Goal: Task Accomplishment & Management: Complete application form

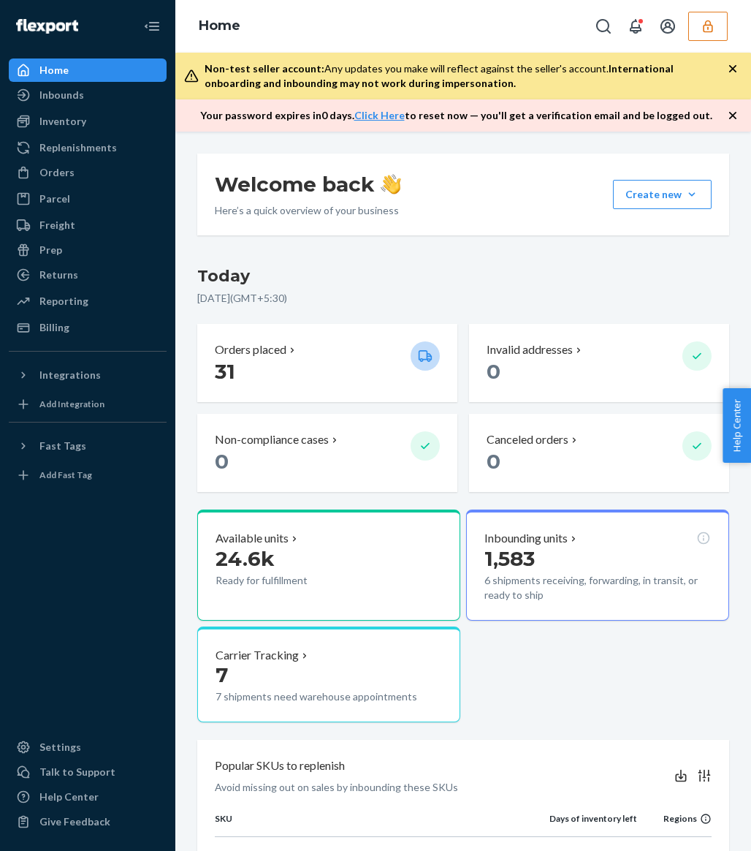
click at [737, 113] on icon "button" at bounding box center [733, 115] width 15 height 15
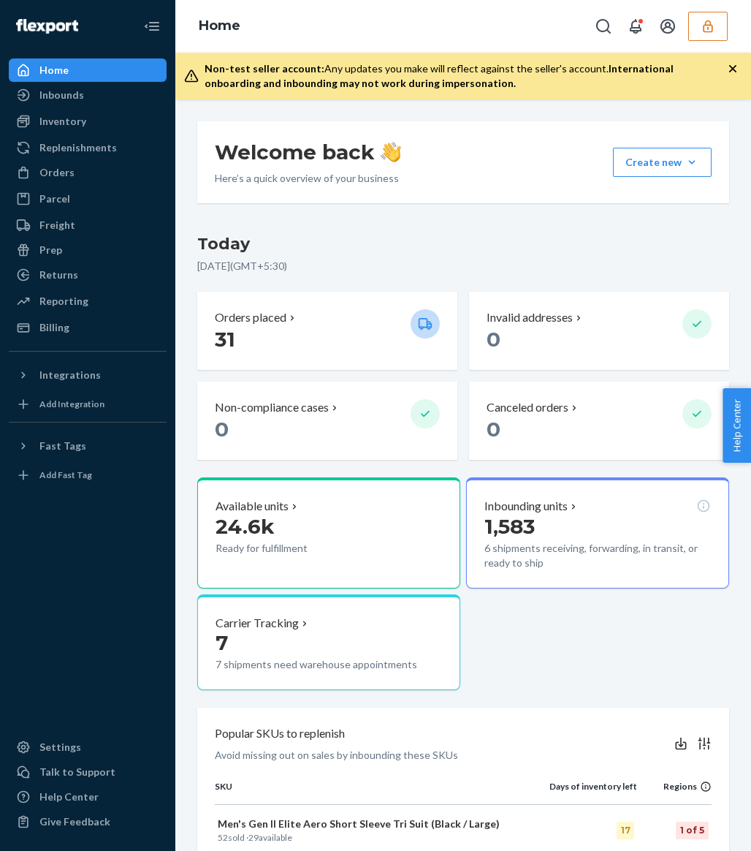
click at [737, 66] on icon "button" at bounding box center [733, 68] width 15 height 15
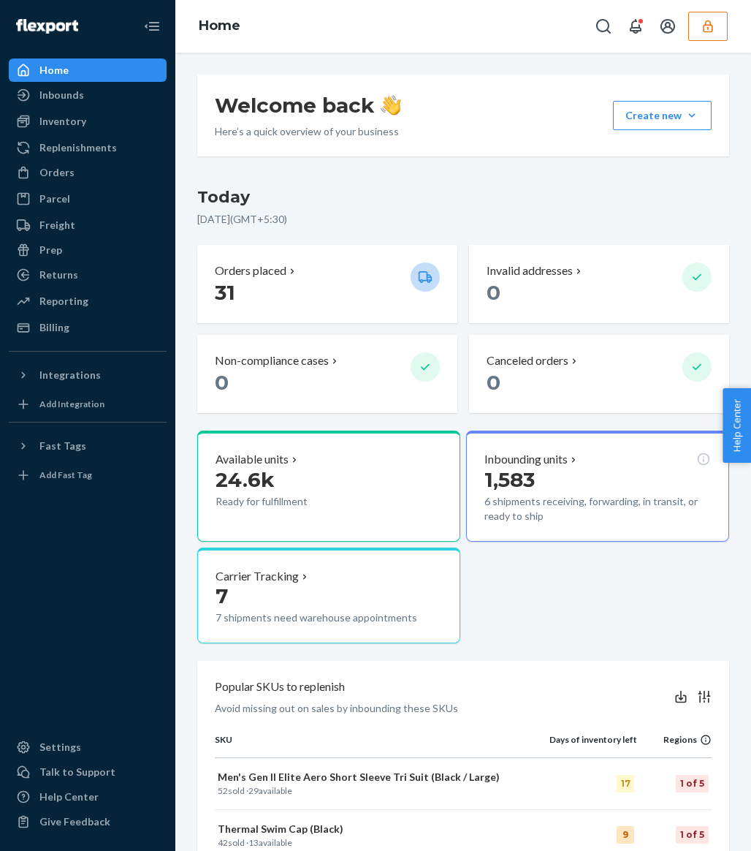
click at [705, 25] on icon "button" at bounding box center [707, 26] width 9 height 12
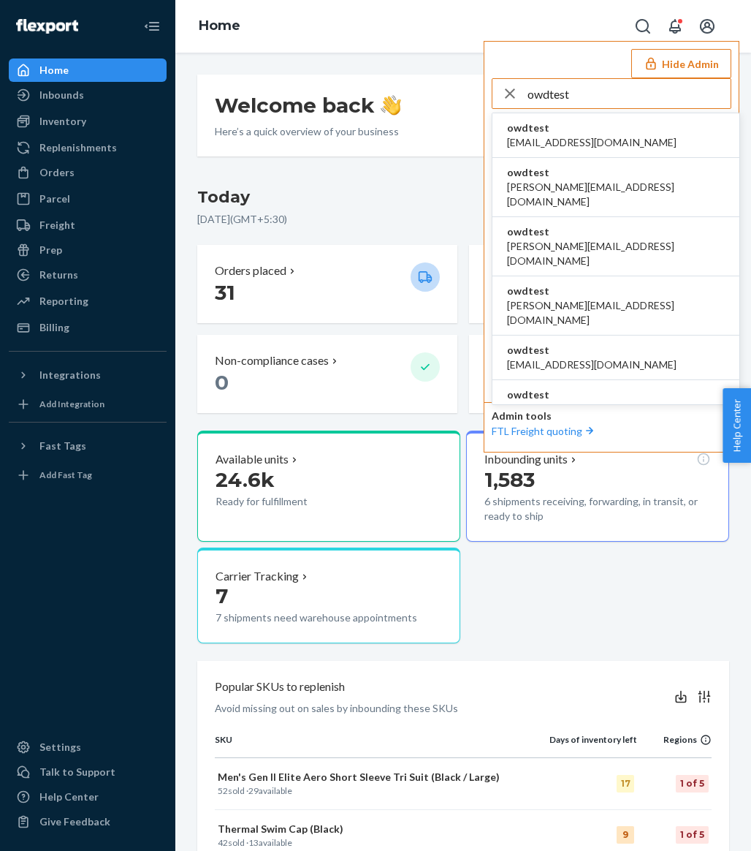
type input "owdtest"
click at [658, 140] on li "owdtest asharma2@flexport.com" at bounding box center [615, 135] width 247 height 45
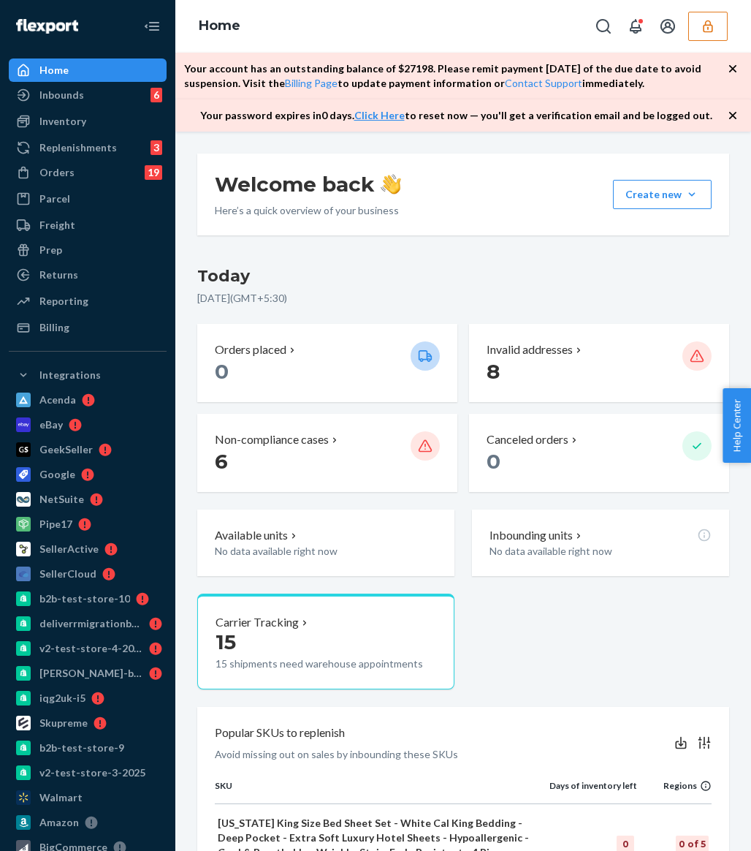
click at [733, 72] on icon "button" at bounding box center [733, 68] width 15 height 15
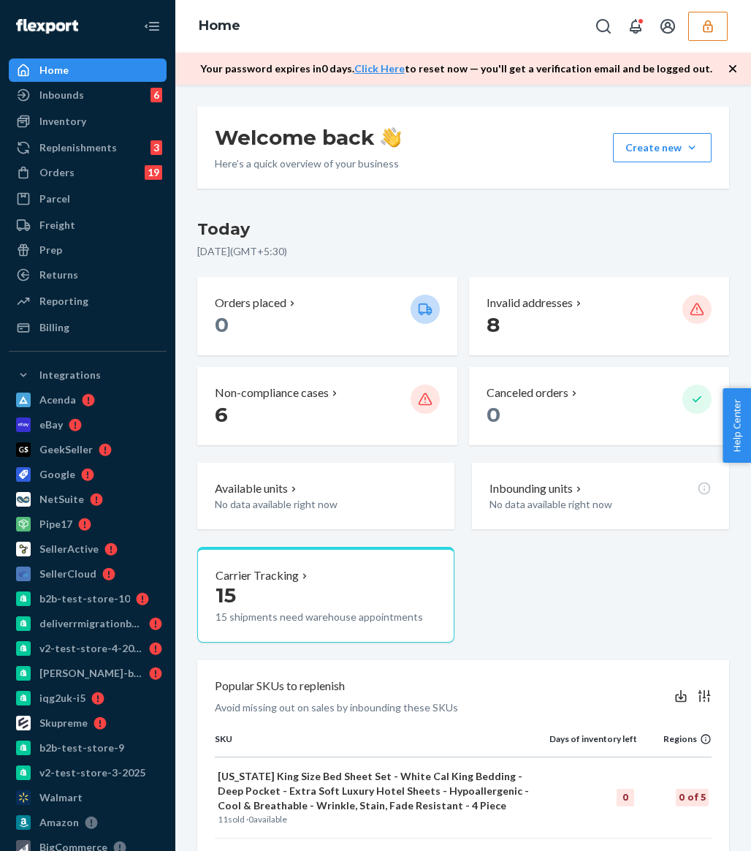
click at [733, 72] on icon "button" at bounding box center [733, 68] width 15 height 15
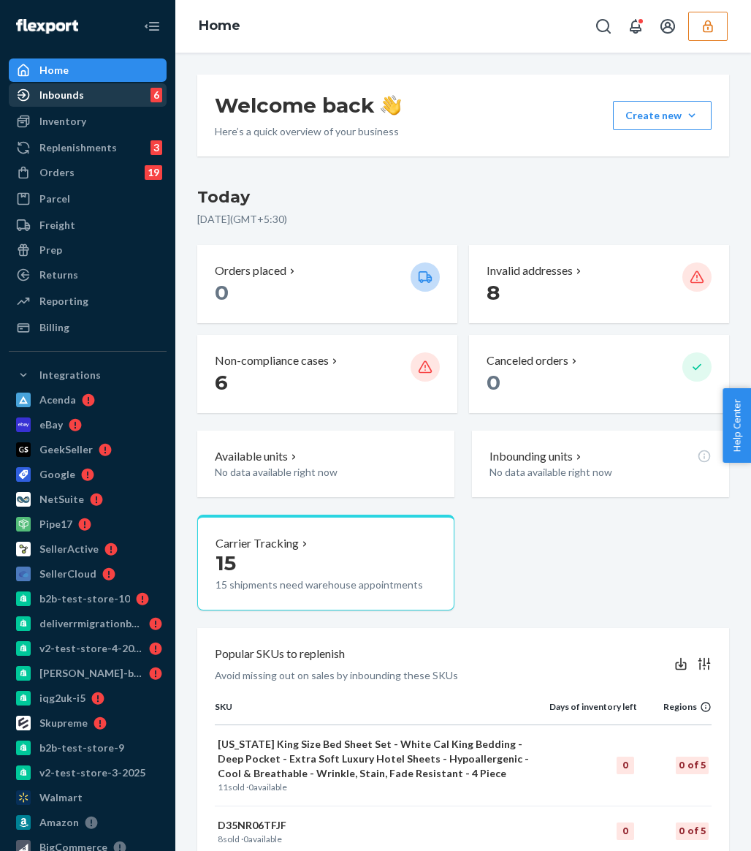
click at [113, 99] on div "Inbounds 6" at bounding box center [87, 95] width 155 height 20
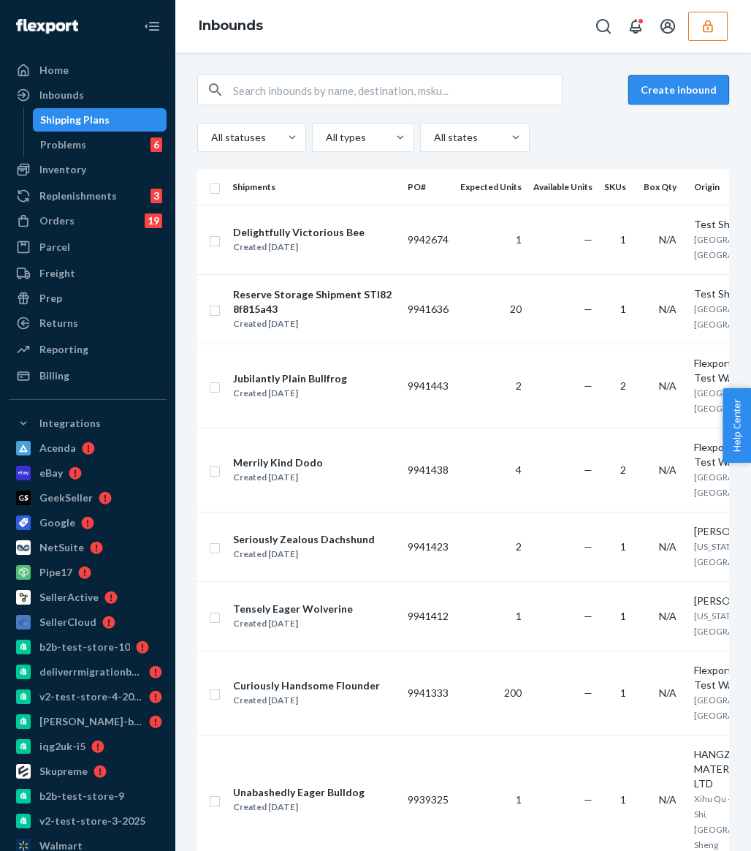
click at [663, 94] on button "Create inbound" at bounding box center [678, 89] width 101 height 29
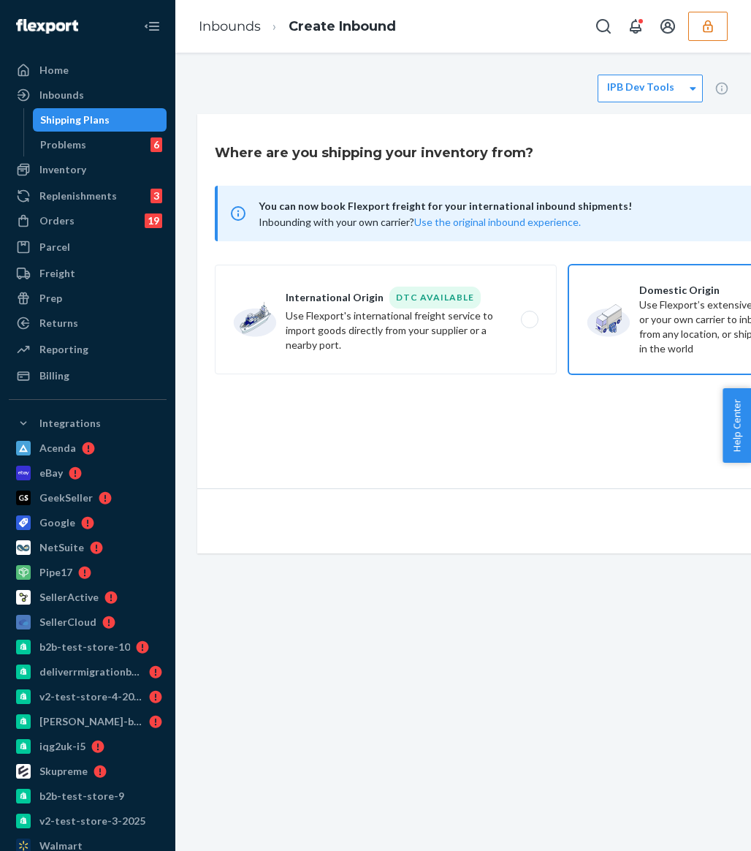
click at [648, 325] on label "Domestic Origin Use Flexport’s extensive US trucking network or your own carrie…" at bounding box center [739, 320] width 342 height 110
radio input "true"
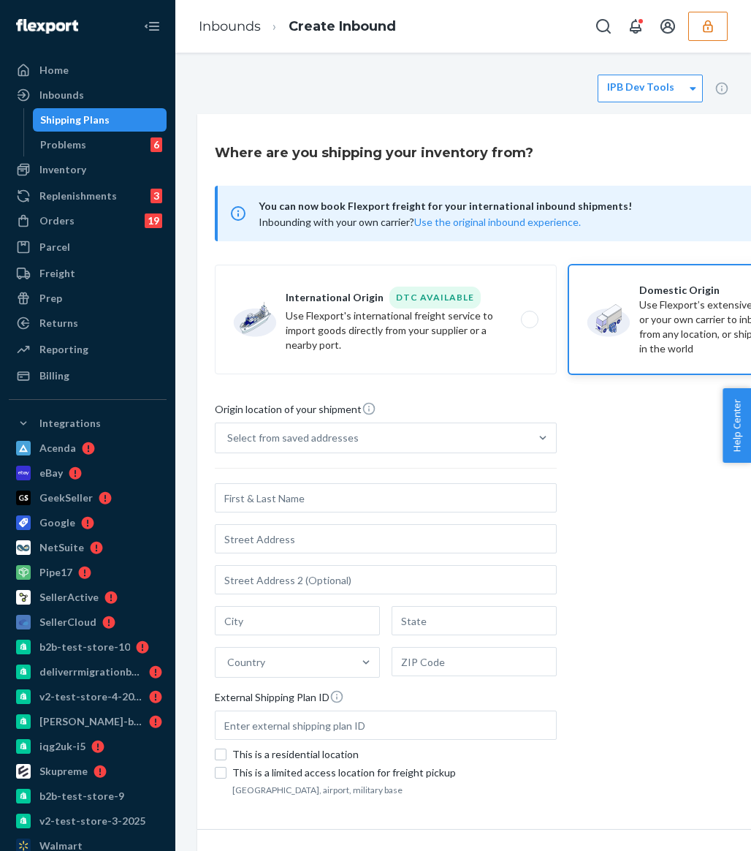
scroll to position [0, 39]
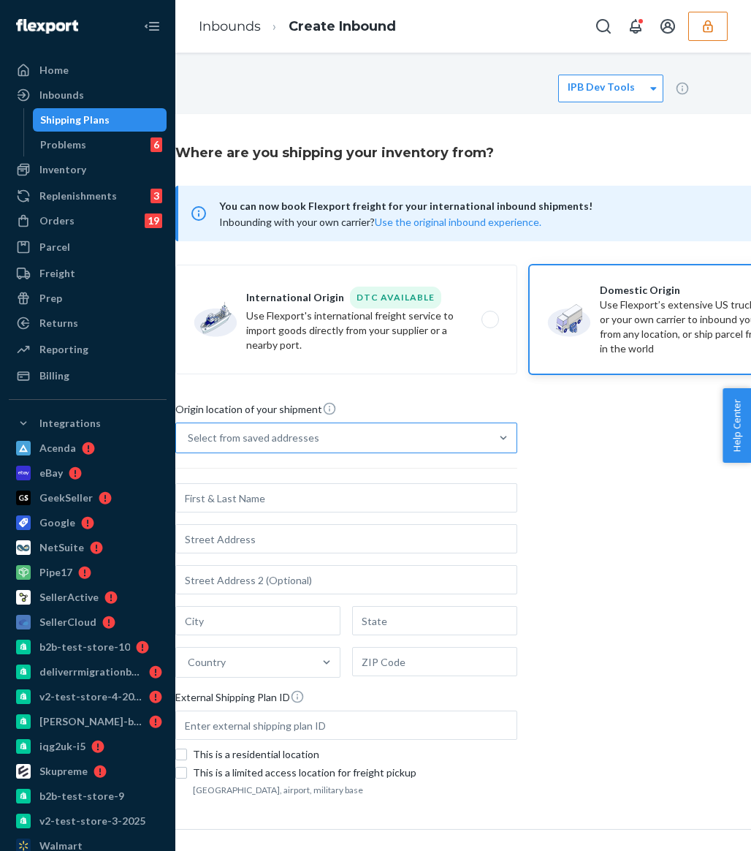
click at [385, 442] on div "Select from saved addresses" at bounding box center [333, 437] width 314 height 29
click at [189, 442] on input "Select from saved addresses" at bounding box center [188, 437] width 1 height 15
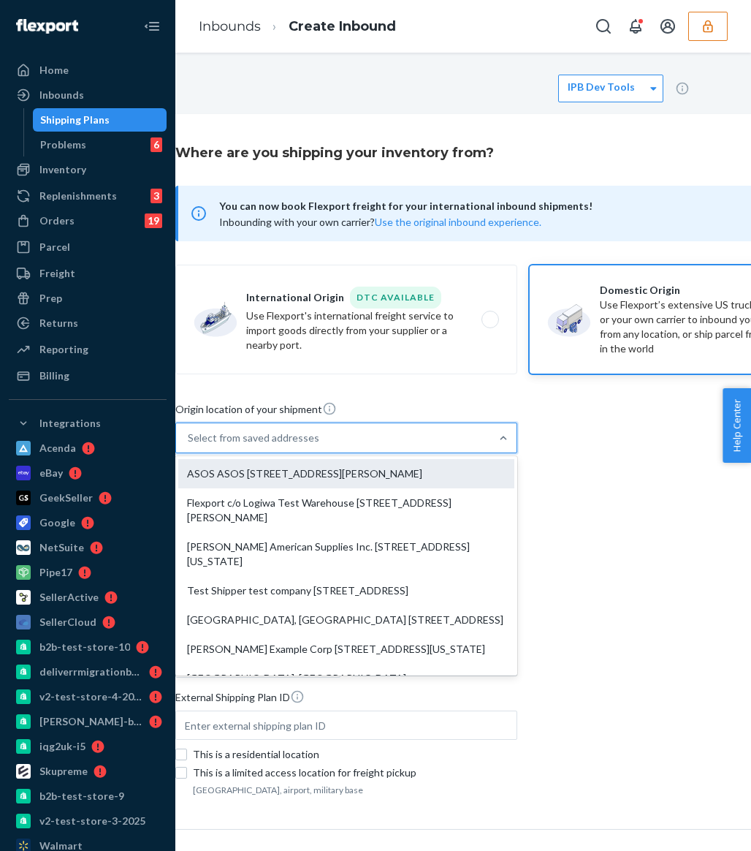
click at [380, 468] on div "ASOS ASOS [STREET_ADDRESS][PERSON_NAME]" at bounding box center [346, 473] width 336 height 29
click at [189, 445] on input "option ASOS ASOS [STREET_ADDRESS][PERSON_NAME] focused, 0 of 10. 10 results ava…" at bounding box center [188, 437] width 1 height 15
type input "ASOS"
type input "ASOS Street 2"
type input "[GEOGRAPHIC_DATA]"
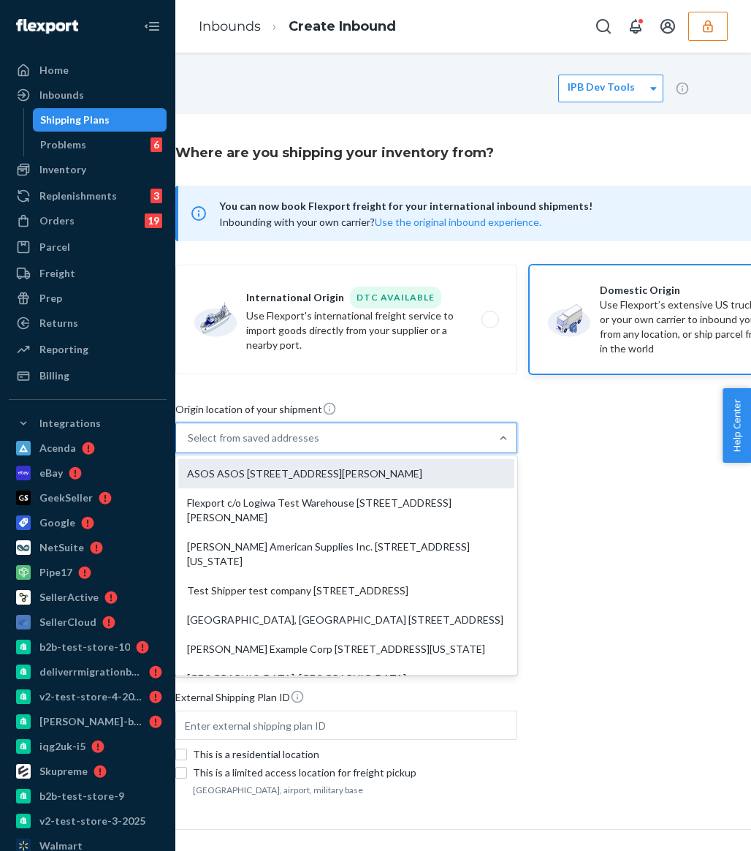
type input "GA"
type input "30349"
type input "[STREET_ADDRESS][PERSON_NAME]"
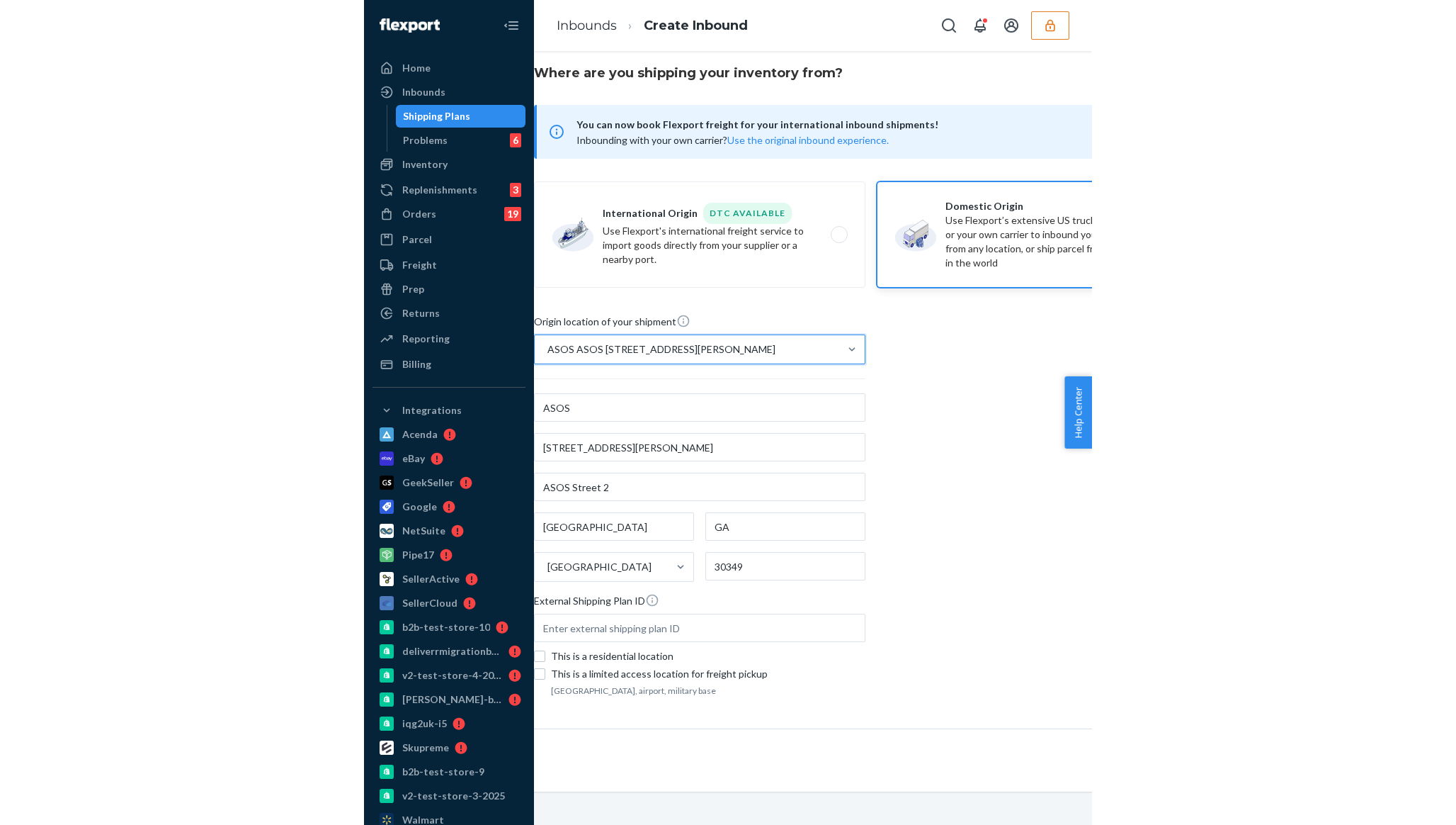
scroll to position [75, 0]
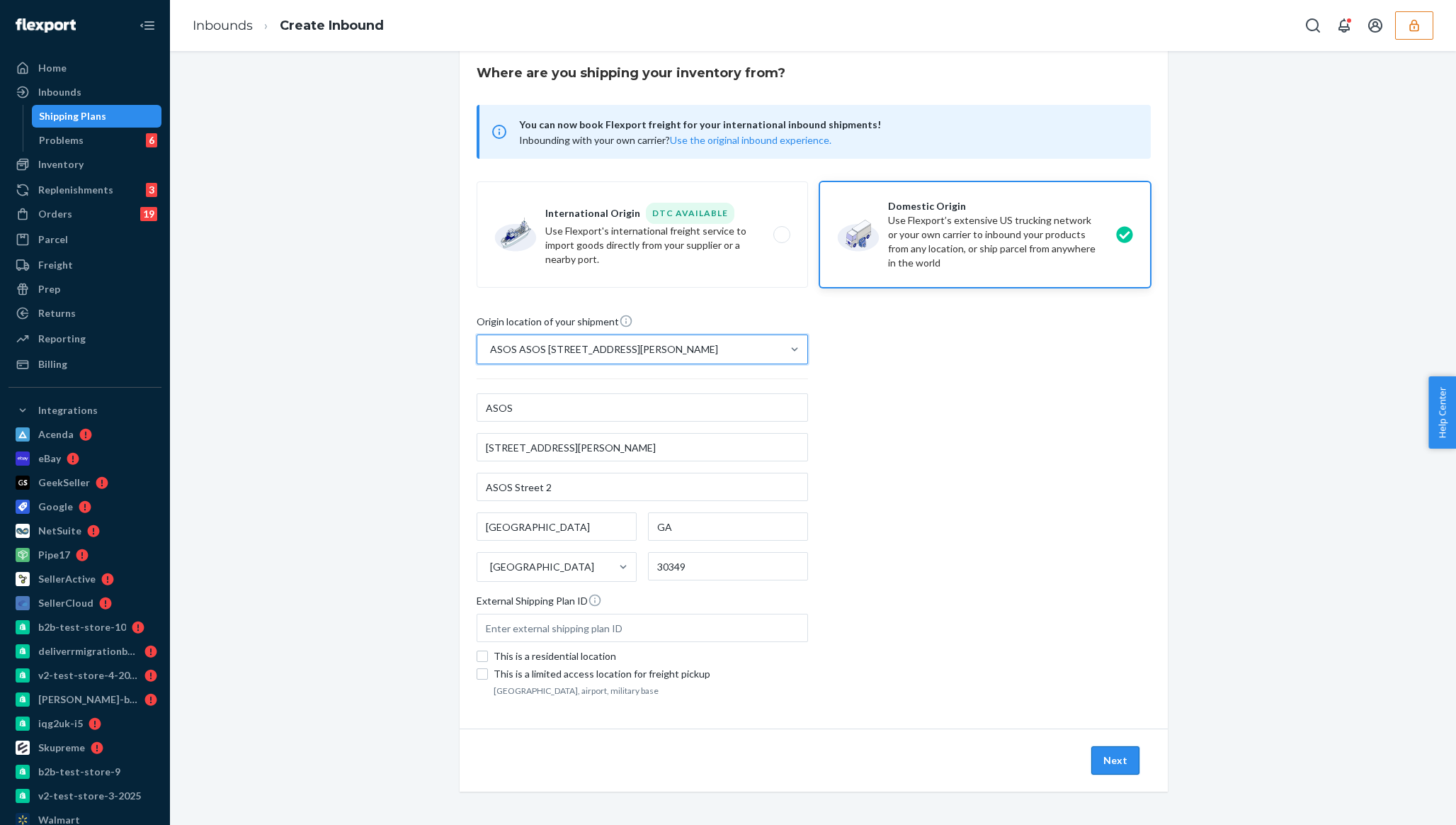
click at [727, 757] on button "Next" at bounding box center [1116, 759] width 48 height 28
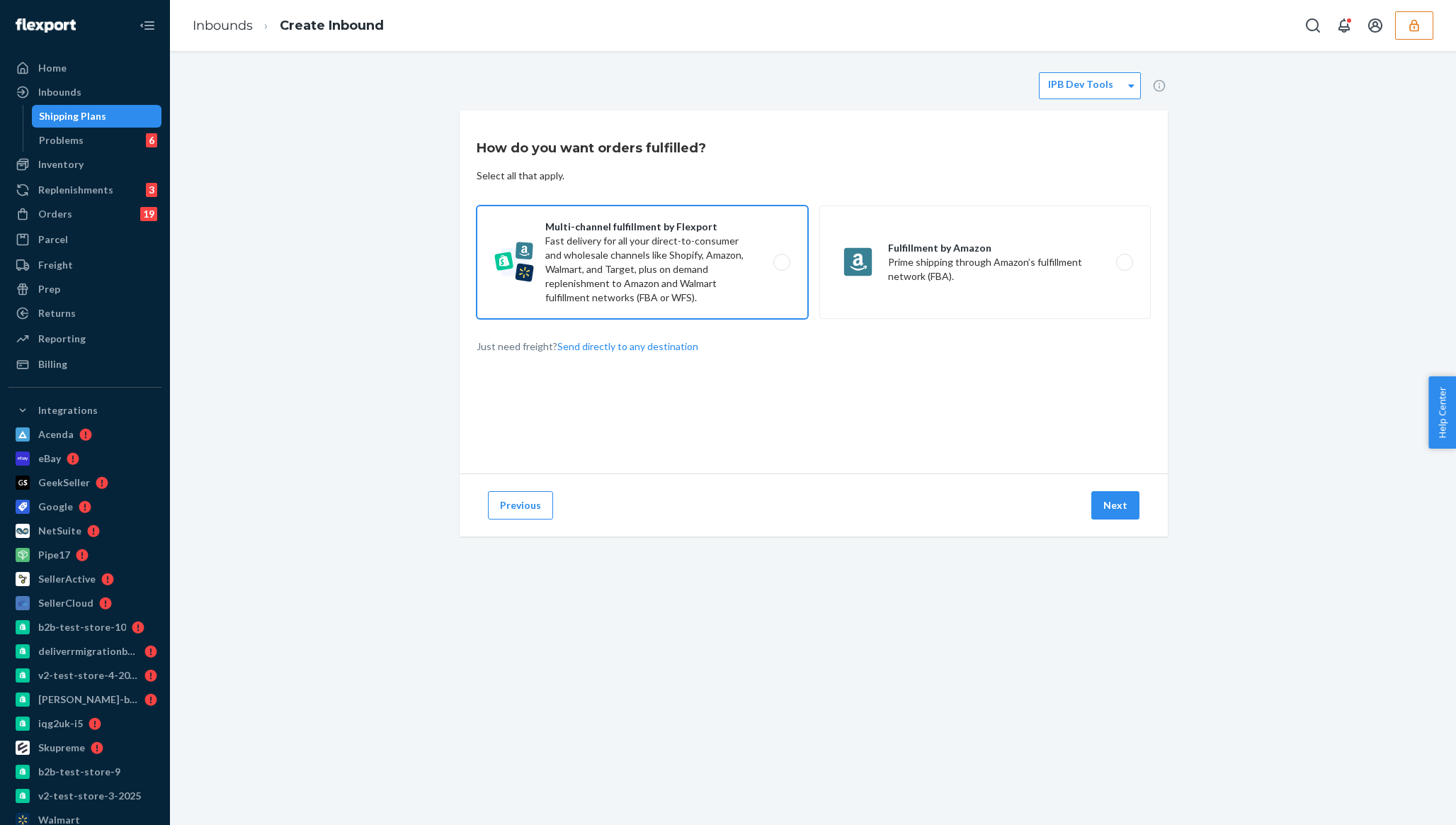
click at [727, 252] on label "Multi-channel fulfillment by Flexport Fast delivery for all your direct-to-cons…" at bounding box center [643, 262] width 332 height 113
click at [727, 258] on input "Multi-channel fulfillment by Flexport Fast delivery for all your direct-to-cons…" at bounding box center [785, 262] width 9 height 9
radio input "true"
click at [727, 517] on div "Next" at bounding box center [1116, 504] width 54 height 28
click at [727, 514] on button "Next" at bounding box center [1116, 504] width 48 height 28
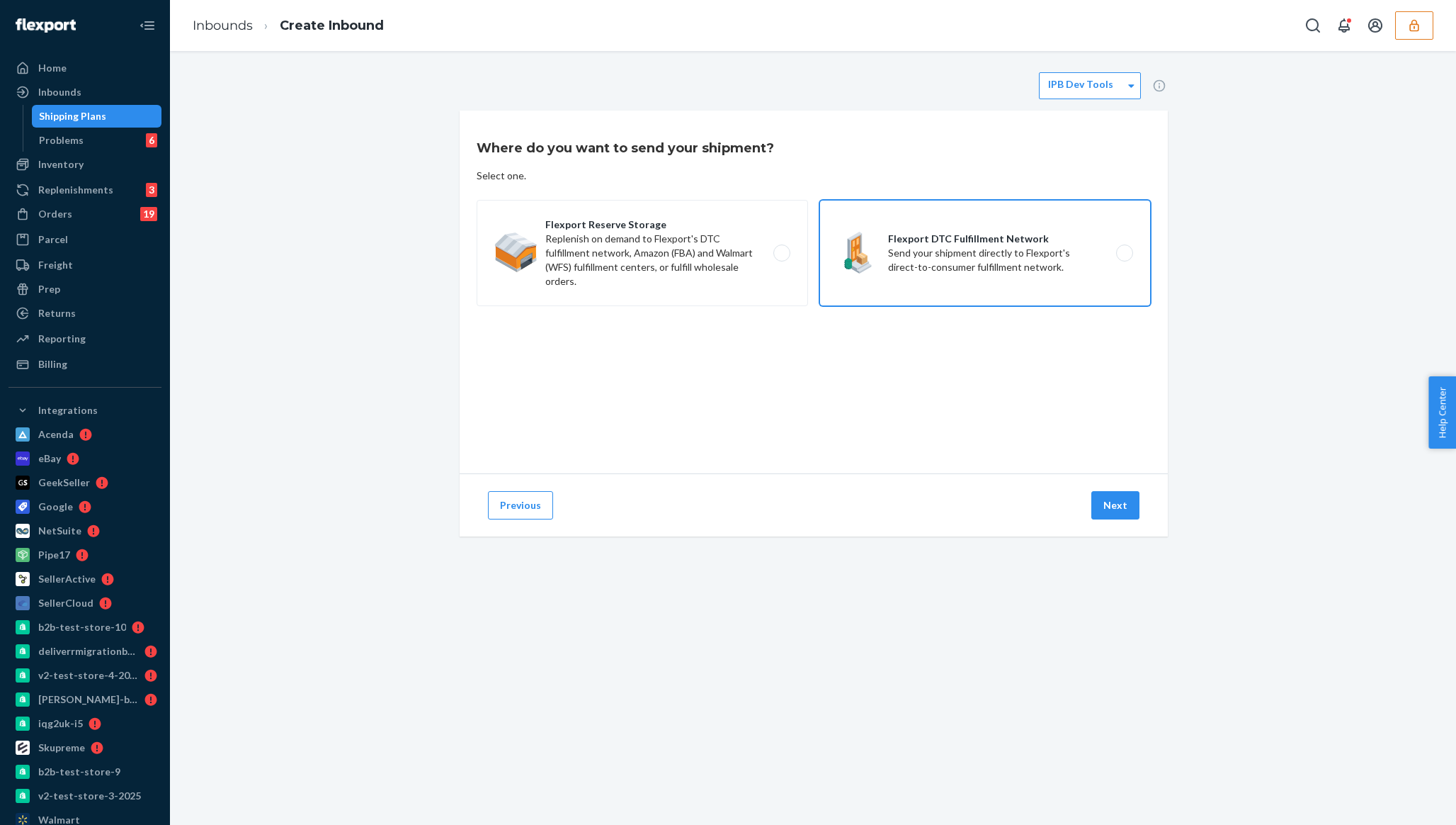
click at [727, 211] on label "Flexport DTC Fulfillment Network Send your shipment directly to Flexport's dire…" at bounding box center [985, 253] width 332 height 107
click at [727, 248] on input "Flexport DTC Fulfillment Network Send your shipment directly to Flexport's dire…" at bounding box center [1128, 252] width 9 height 9
radio input "true"
click at [727, 495] on button "Next" at bounding box center [1116, 504] width 48 height 28
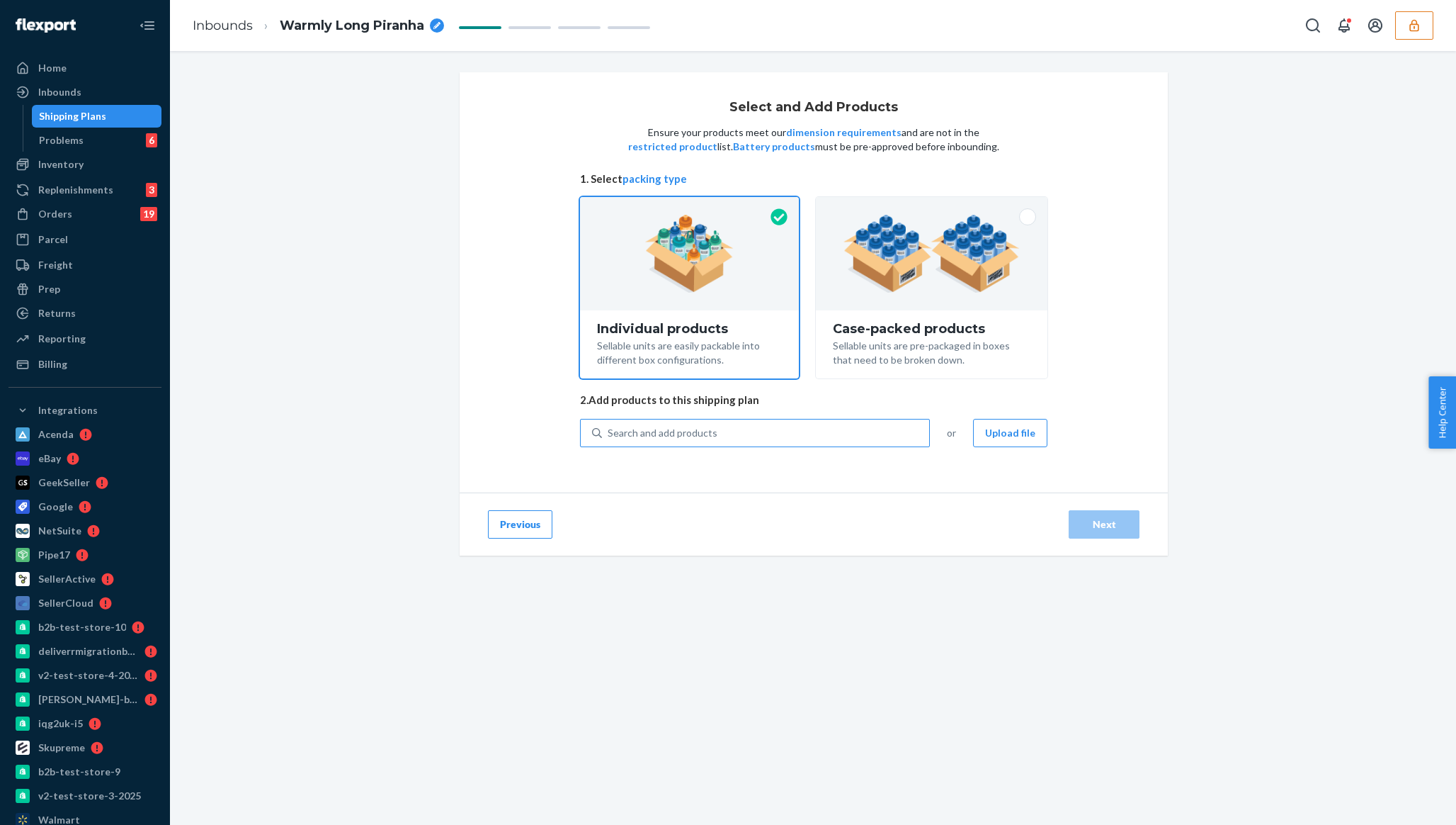
click at [727, 438] on div "Search and add products" at bounding box center [766, 432] width 328 height 25
click at [609, 438] on input "Search and add products" at bounding box center [608, 432] width 1 height 15
type input "test"
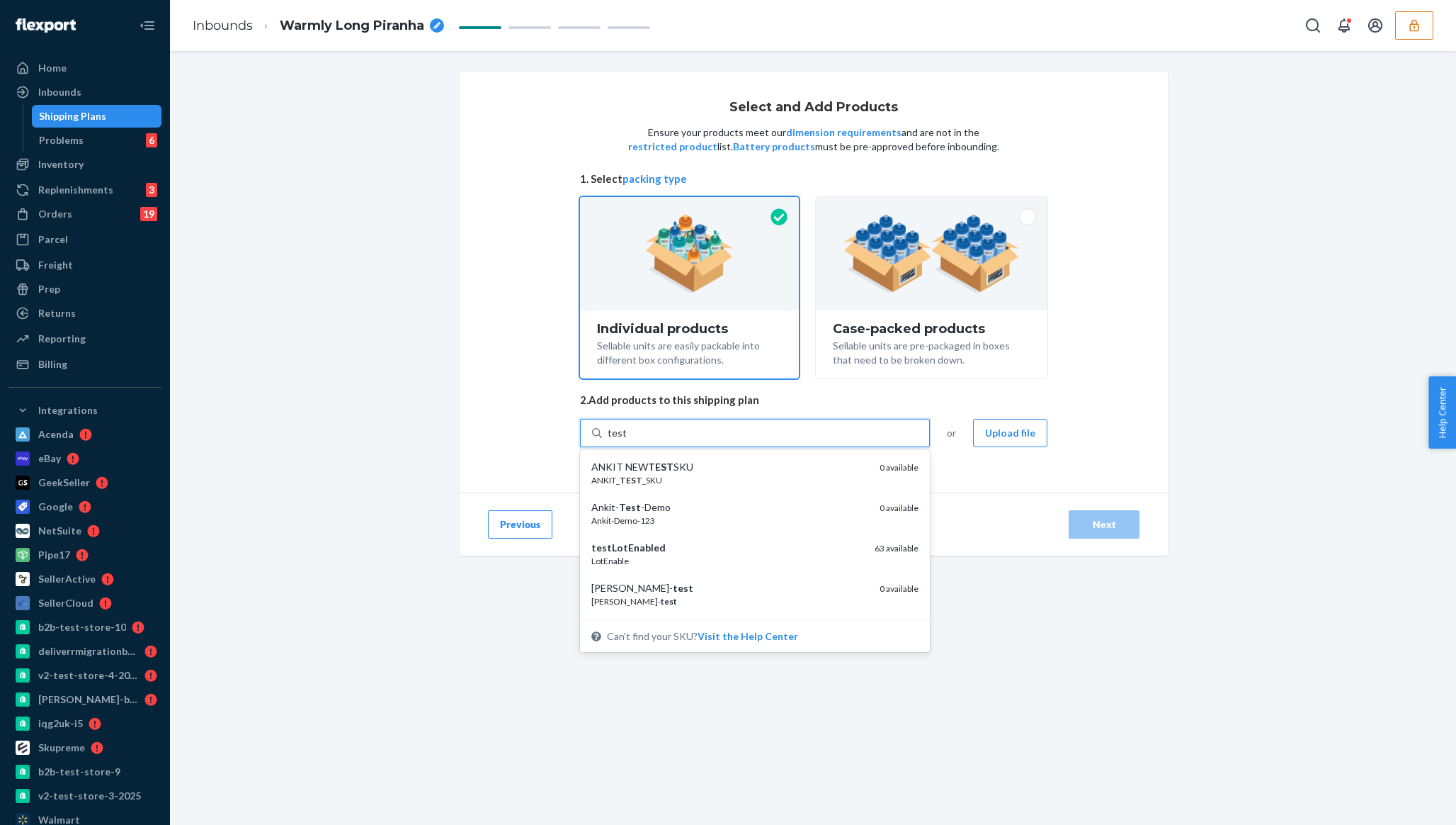
click at [727, 438] on div "test test" at bounding box center [766, 432] width 328 height 25
click at [626, 438] on input "test" at bounding box center [617, 432] width 18 height 15
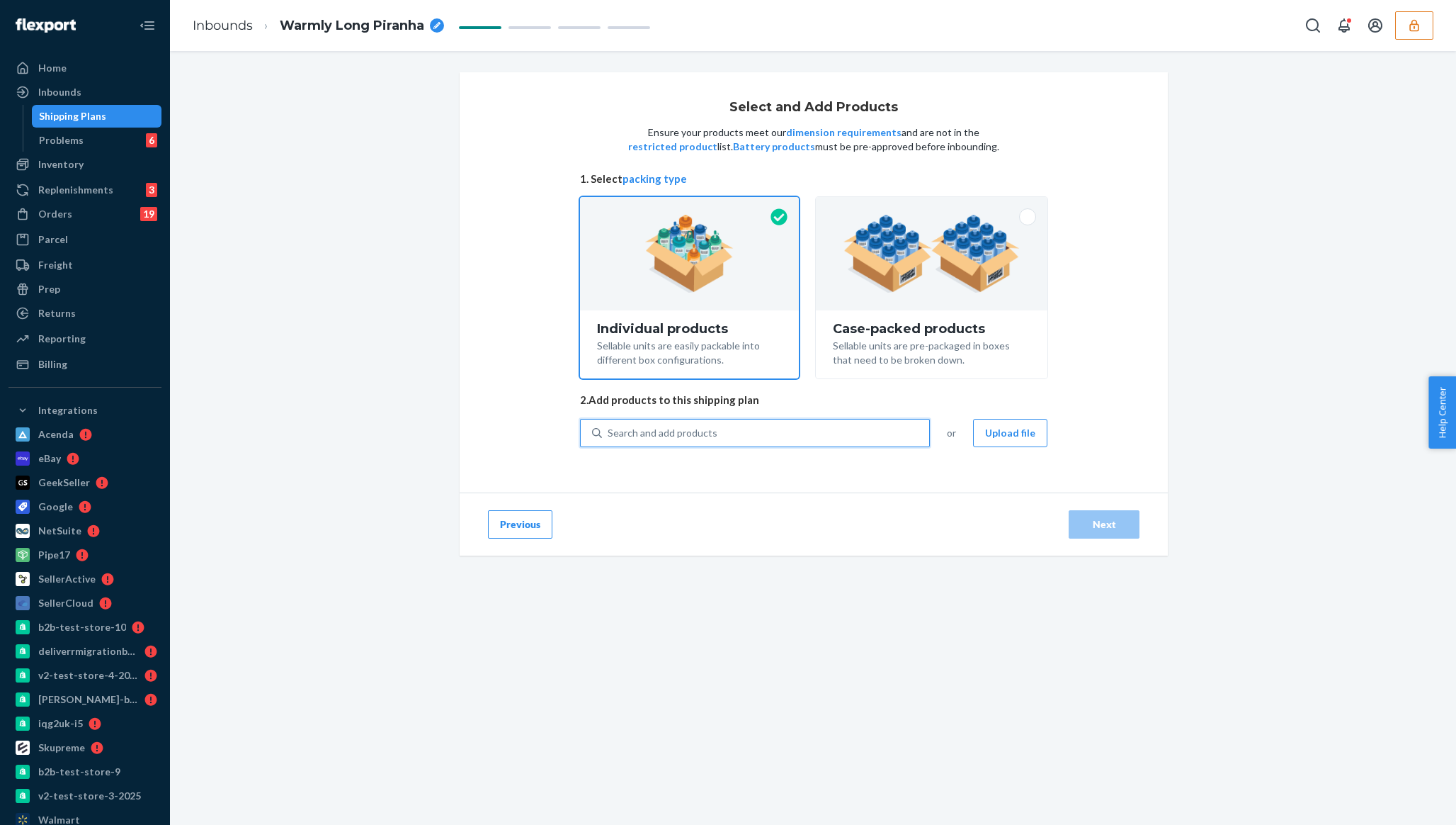
click at [727, 437] on div "Search and add products" at bounding box center [766, 432] width 328 height 25
click at [609, 437] on input "0 results available. Select is focused ,type to refine list, press Down to open…" at bounding box center [608, 432] width 1 height 15
type input "test"
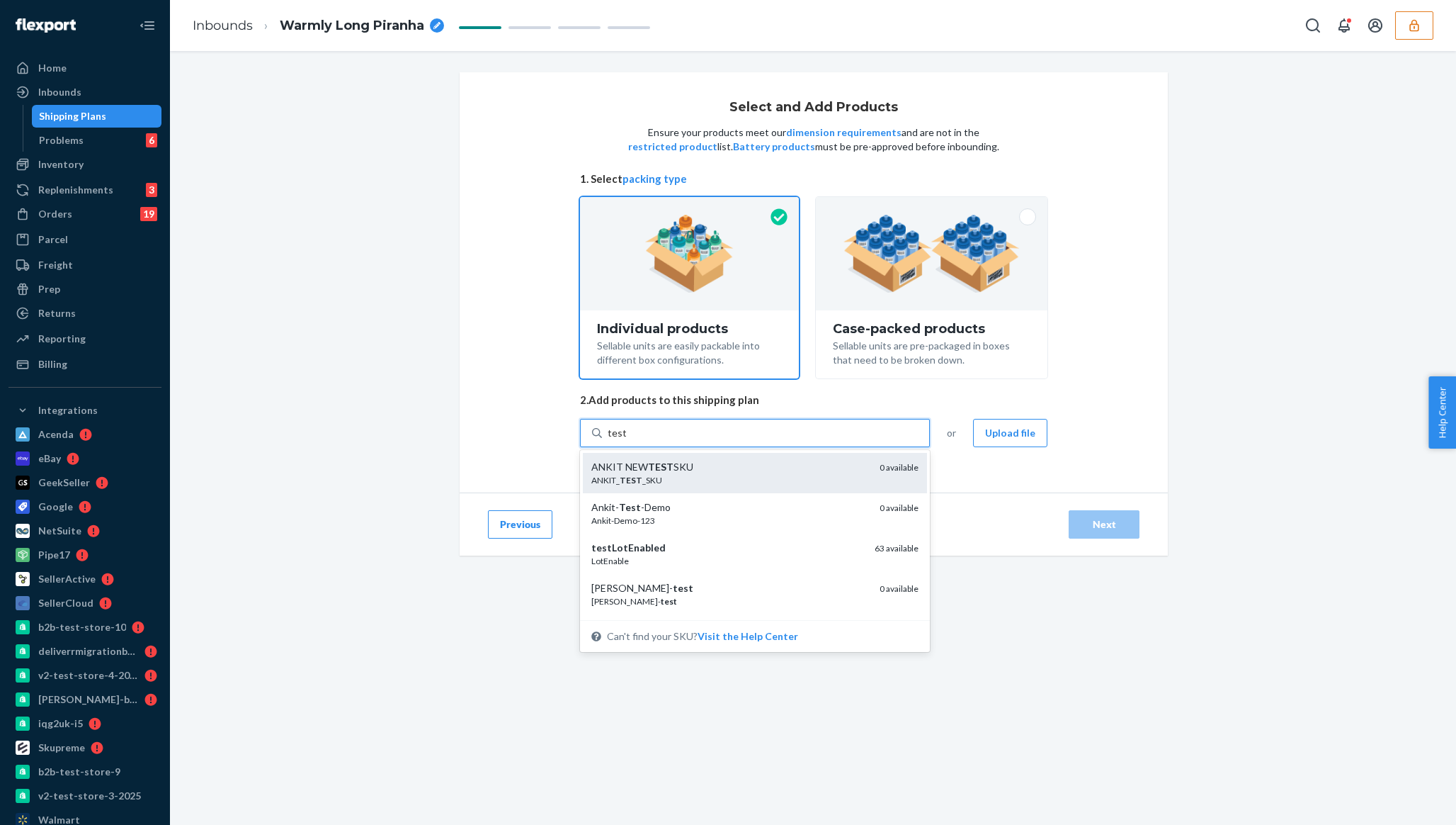
click at [710, 477] on div "ANKIT_ TEST _SKU" at bounding box center [730, 480] width 277 height 12
click at [626, 440] on input "test" at bounding box center [617, 432] width 18 height 15
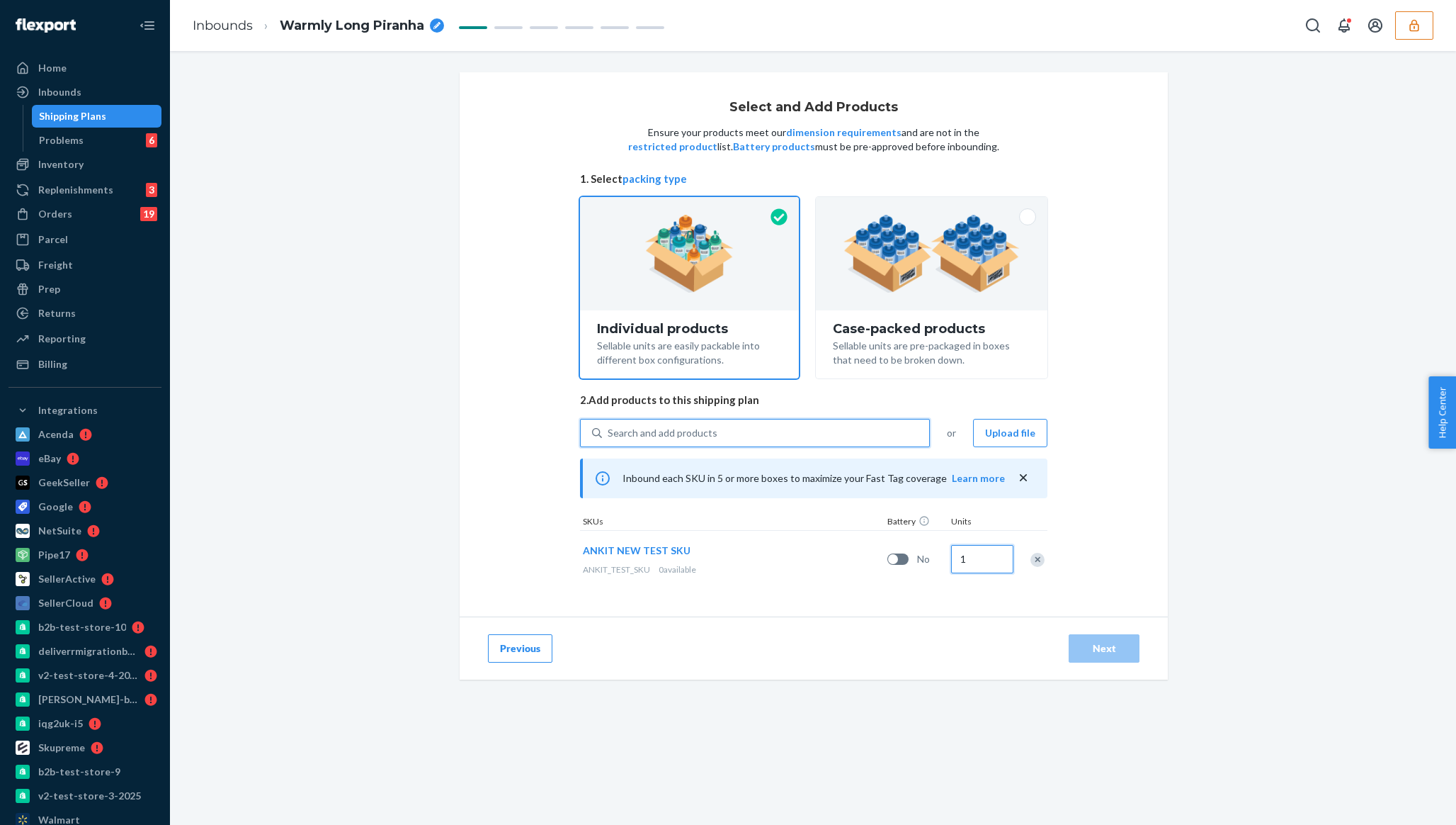
click at [727, 570] on input "1" at bounding box center [982, 558] width 62 height 28
type input "1000"
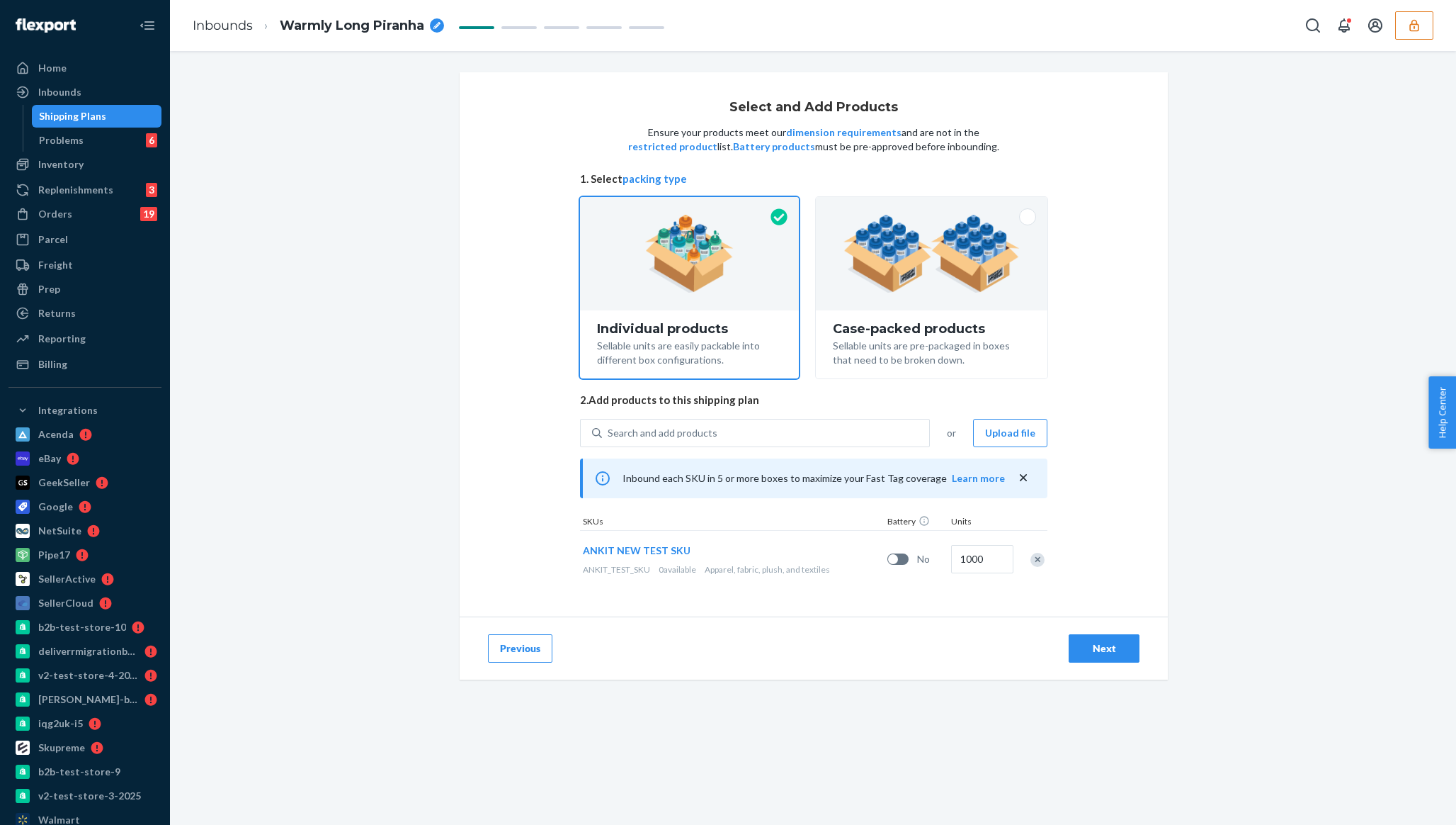
click at [727, 653] on div "Next" at bounding box center [1104, 648] width 47 height 15
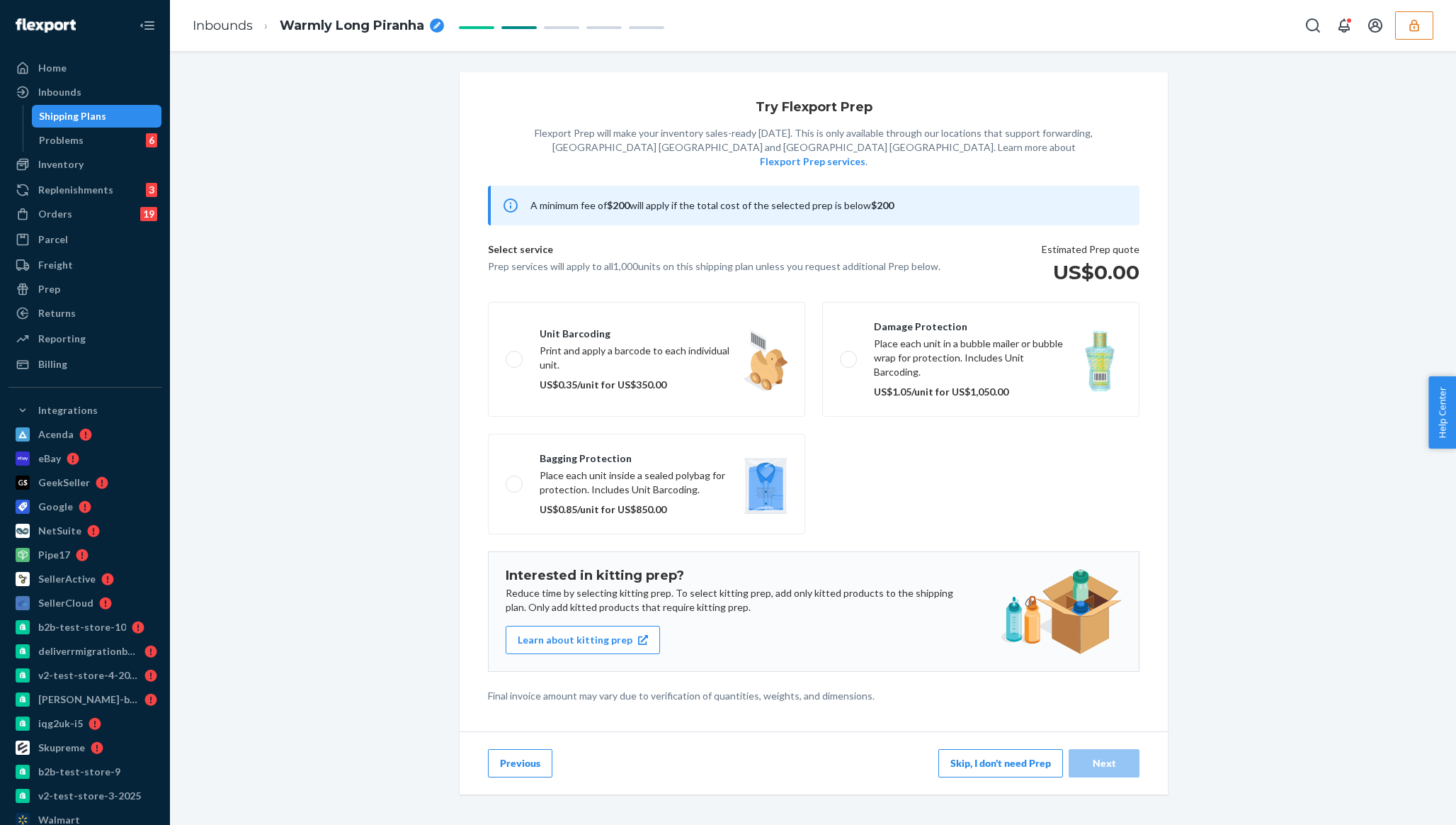
click at [727, 748] on button "Skip, I don't need Prep" at bounding box center [1000, 762] width 125 height 28
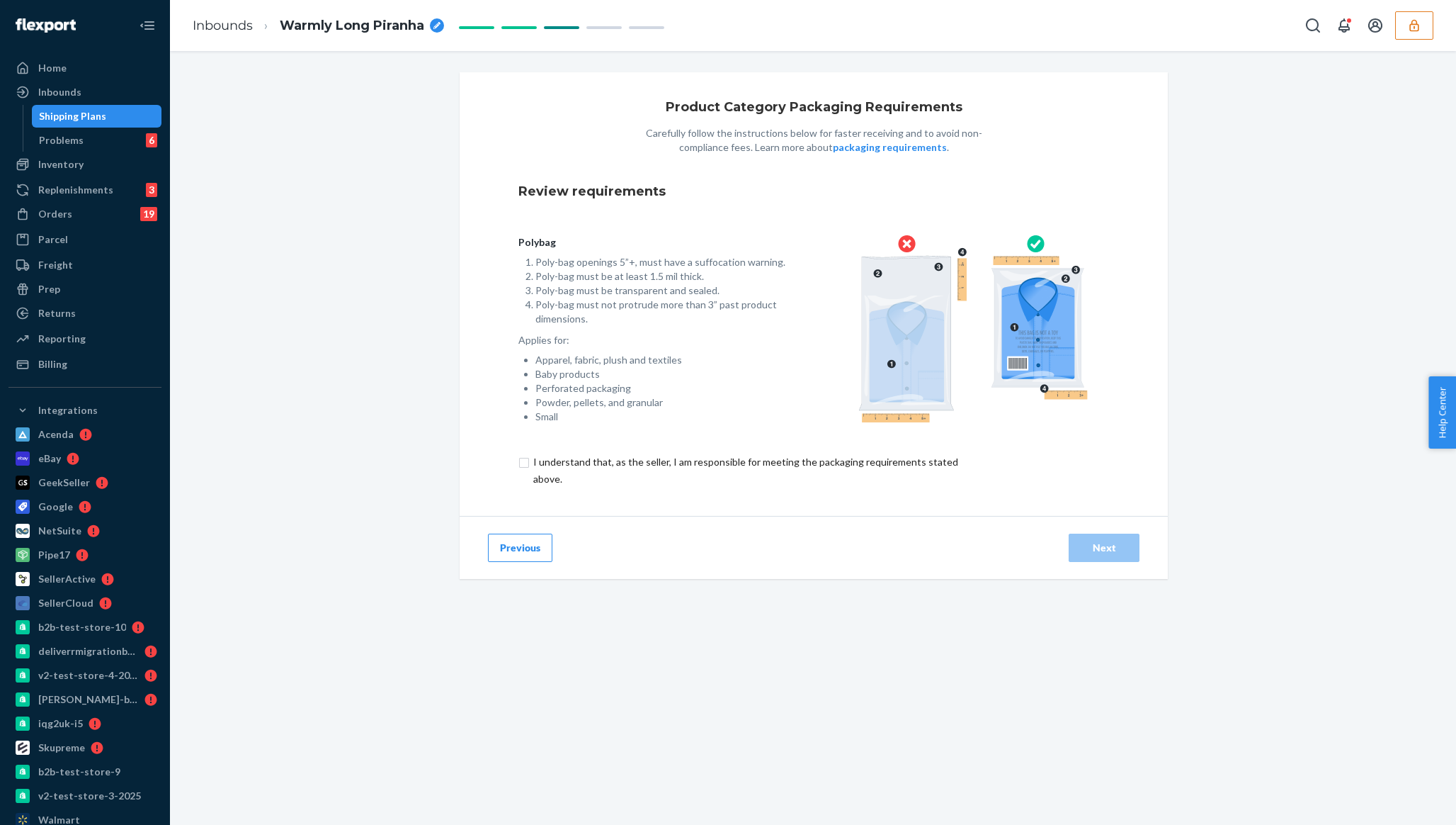
click at [705, 476] on input "checkbox" at bounding box center [754, 470] width 471 height 34
checkbox input "true"
click at [727, 545] on div "Next" at bounding box center [1104, 548] width 47 height 15
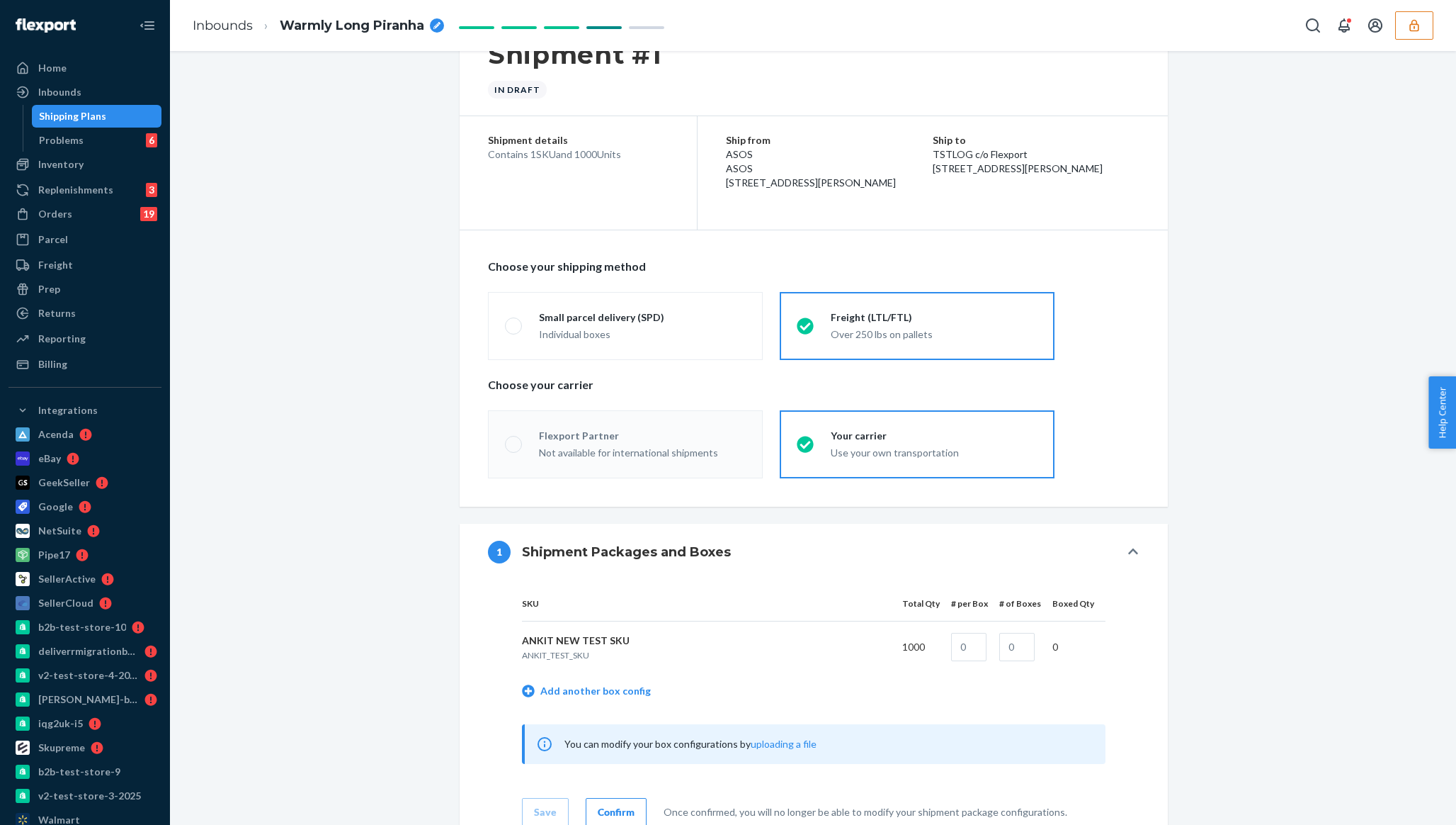
scroll to position [172, 0]
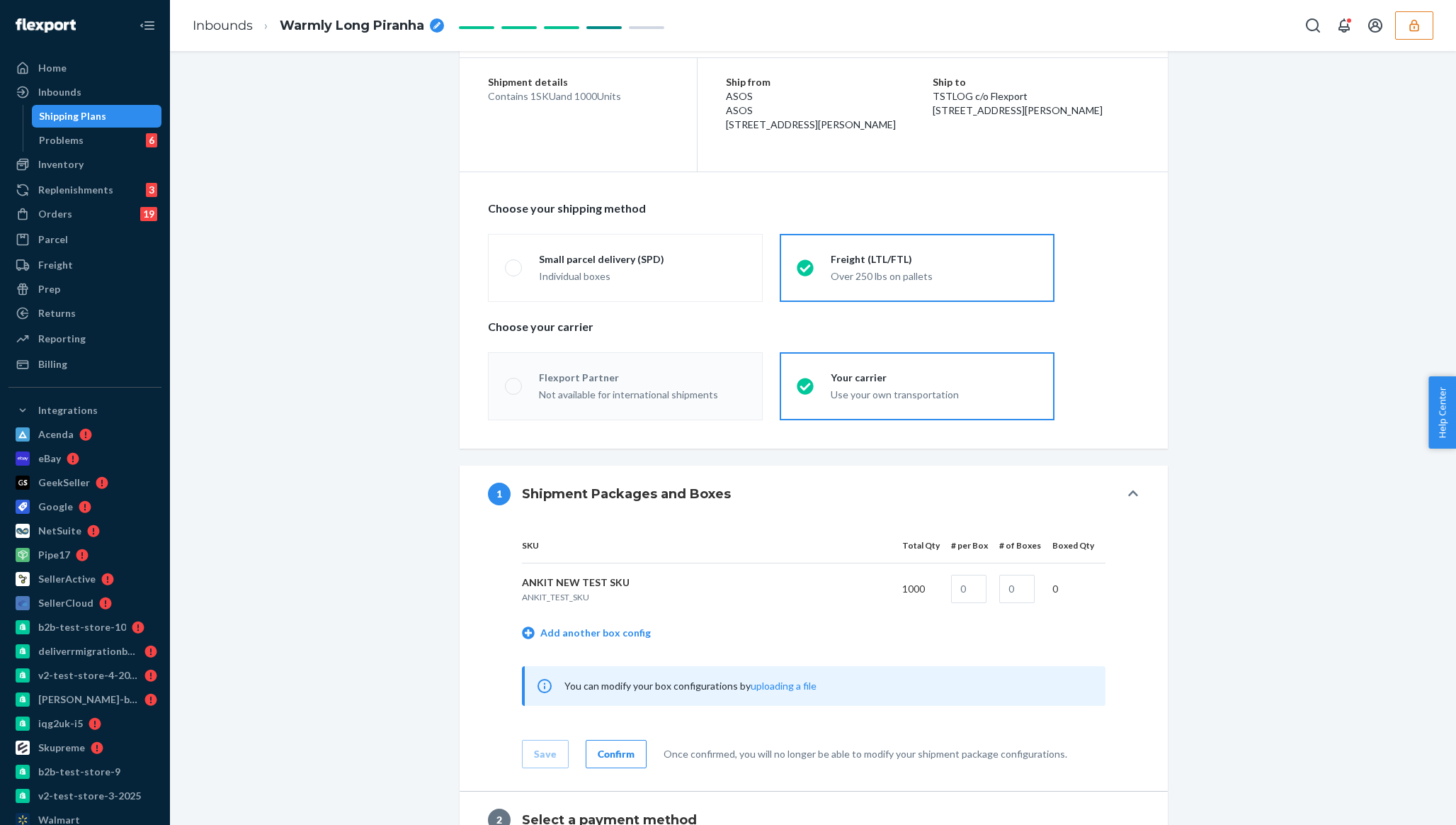
radio input "true"
radio input "false"
radio input "true"
radio input "false"
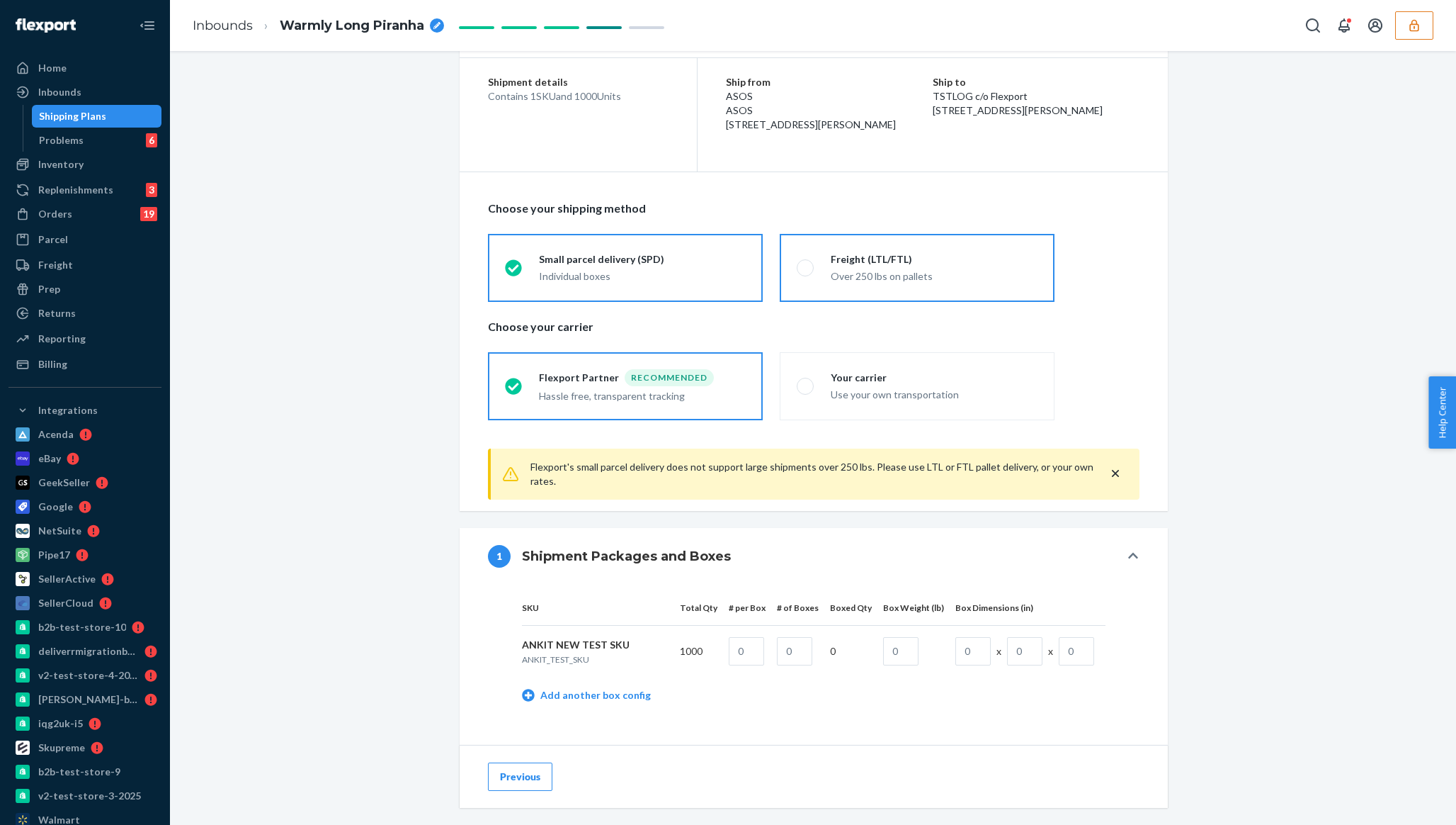
click at [727, 277] on div "Over 250 lbs on pallets" at bounding box center [934, 276] width 206 height 15
click at [727, 272] on input "Freight (LTL/FTL) Over 250 lbs on pallets" at bounding box center [801, 267] width 9 height 9
radio input "true"
radio input "false"
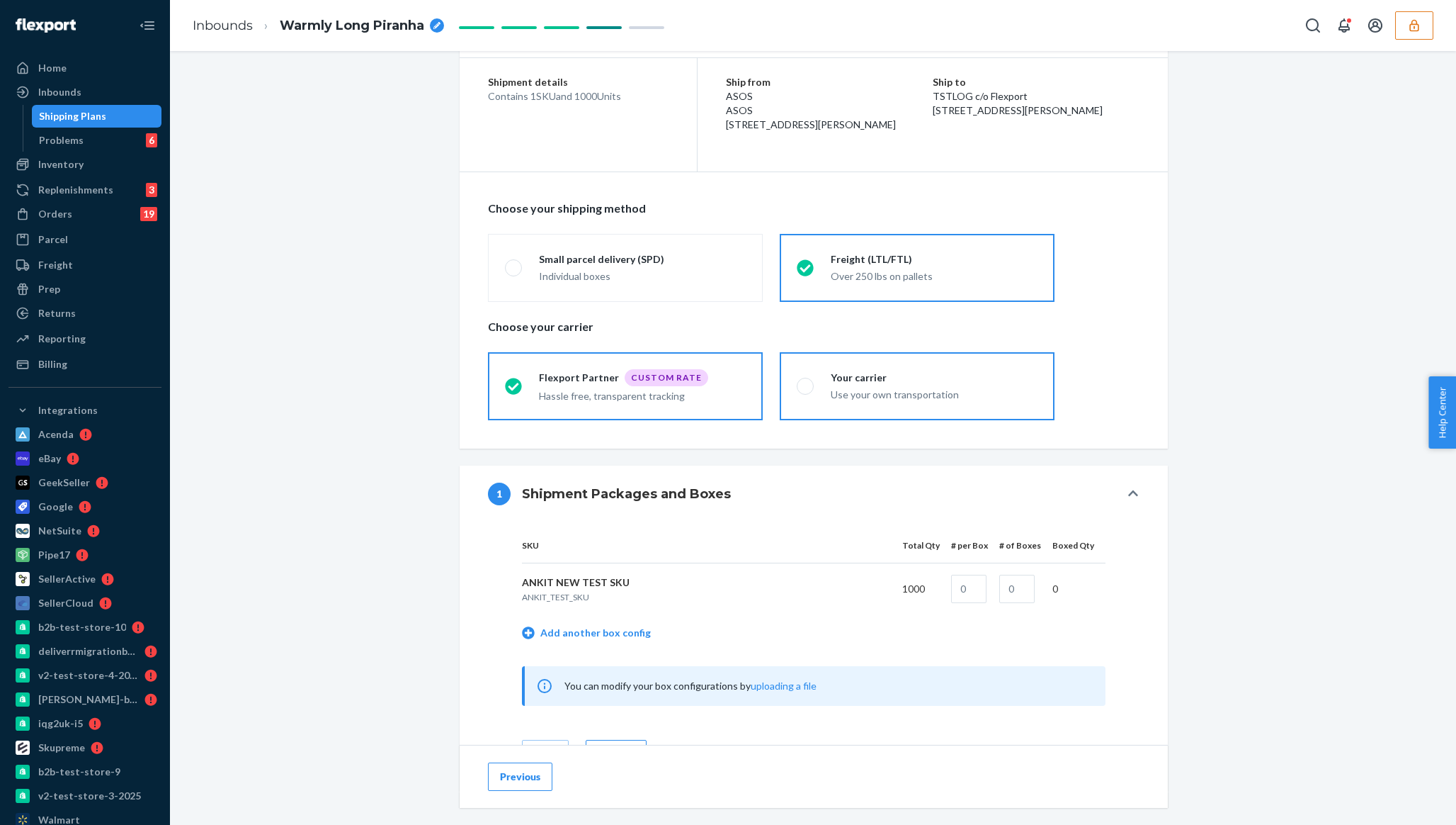
click at [727, 377] on div "Your carrier" at bounding box center [934, 377] width 206 height 15
click at [727, 381] on input "Your carrier Use your own transportation" at bounding box center [801, 385] width 9 height 9
radio input "true"
radio input "false"
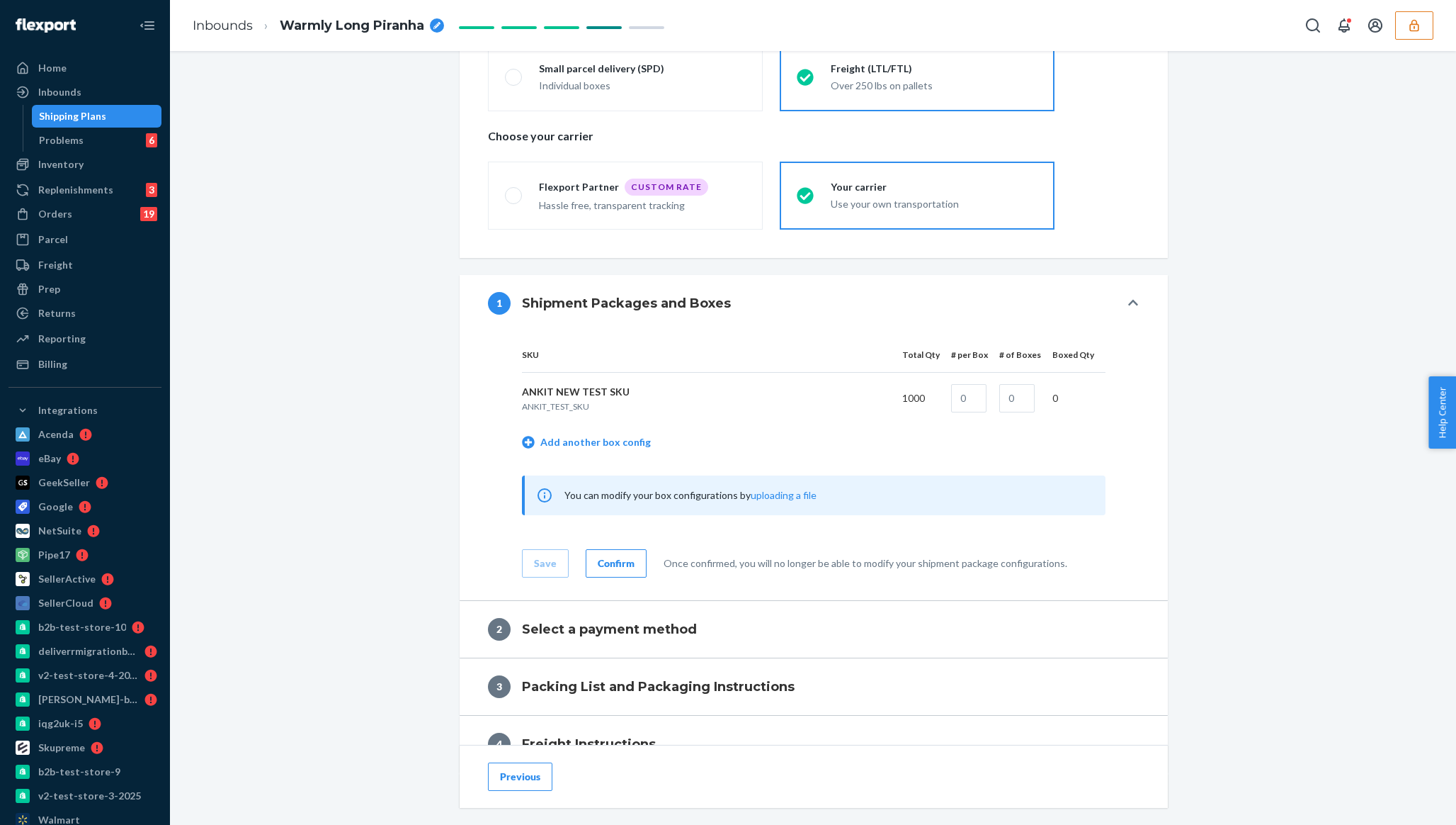
scroll to position [369, 0]
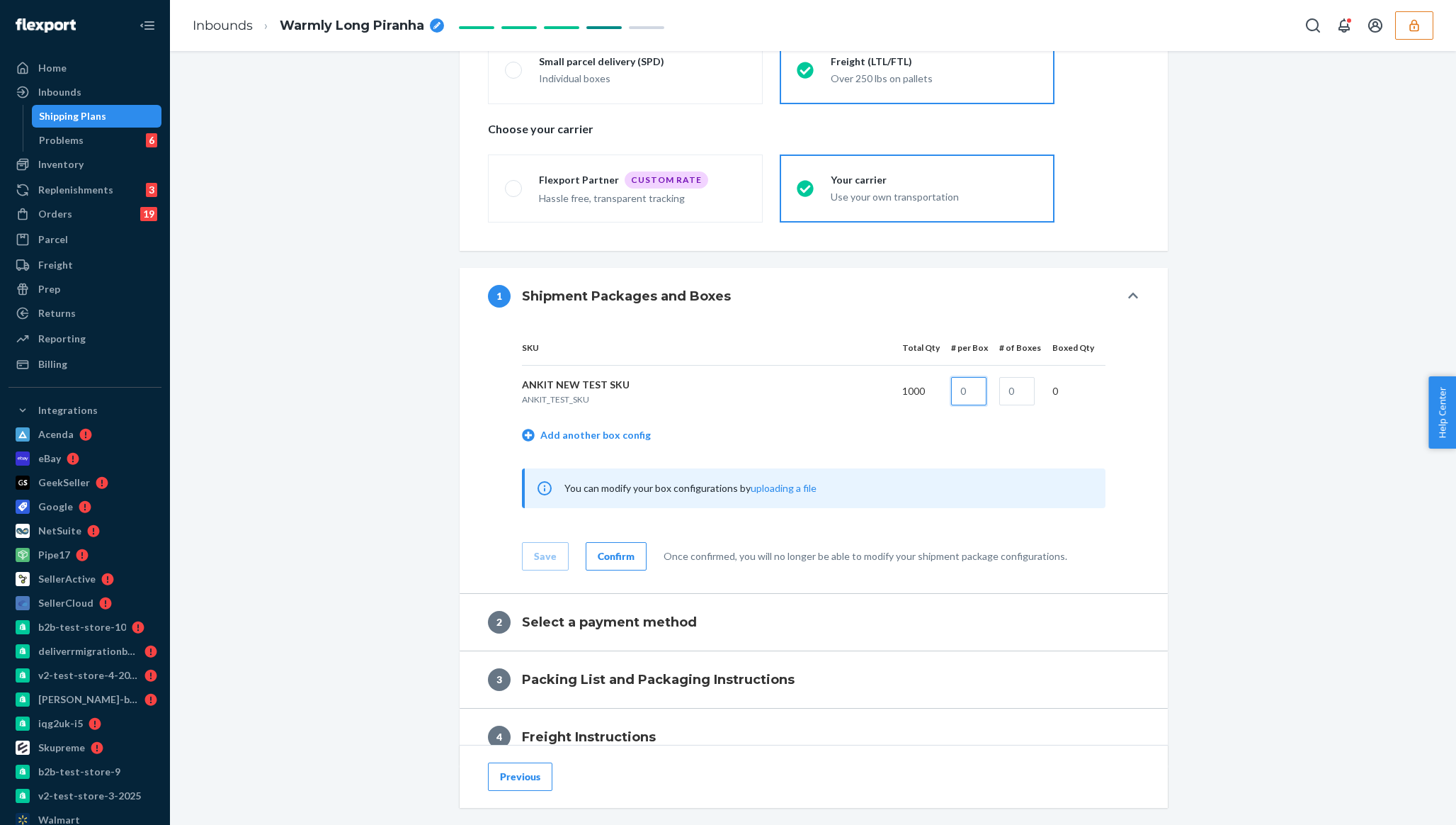
click at [727, 399] on input "text" at bounding box center [968, 391] width 36 height 28
type input "10"
click at [727, 403] on input "text" at bounding box center [1017, 391] width 36 height 28
type input "100"
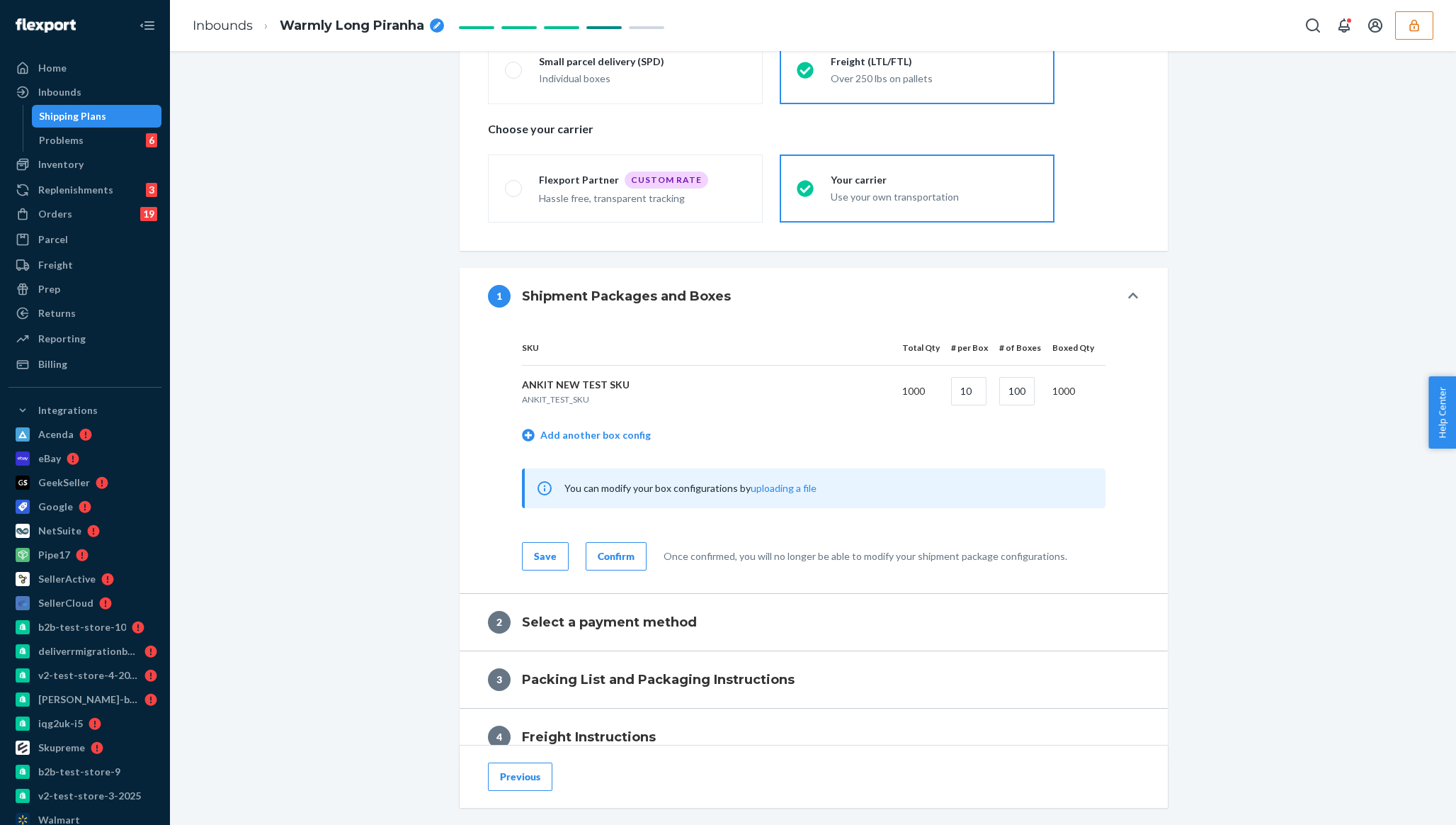
click at [727, 438] on td "Add another box config" at bounding box center [814, 437] width 584 height 41
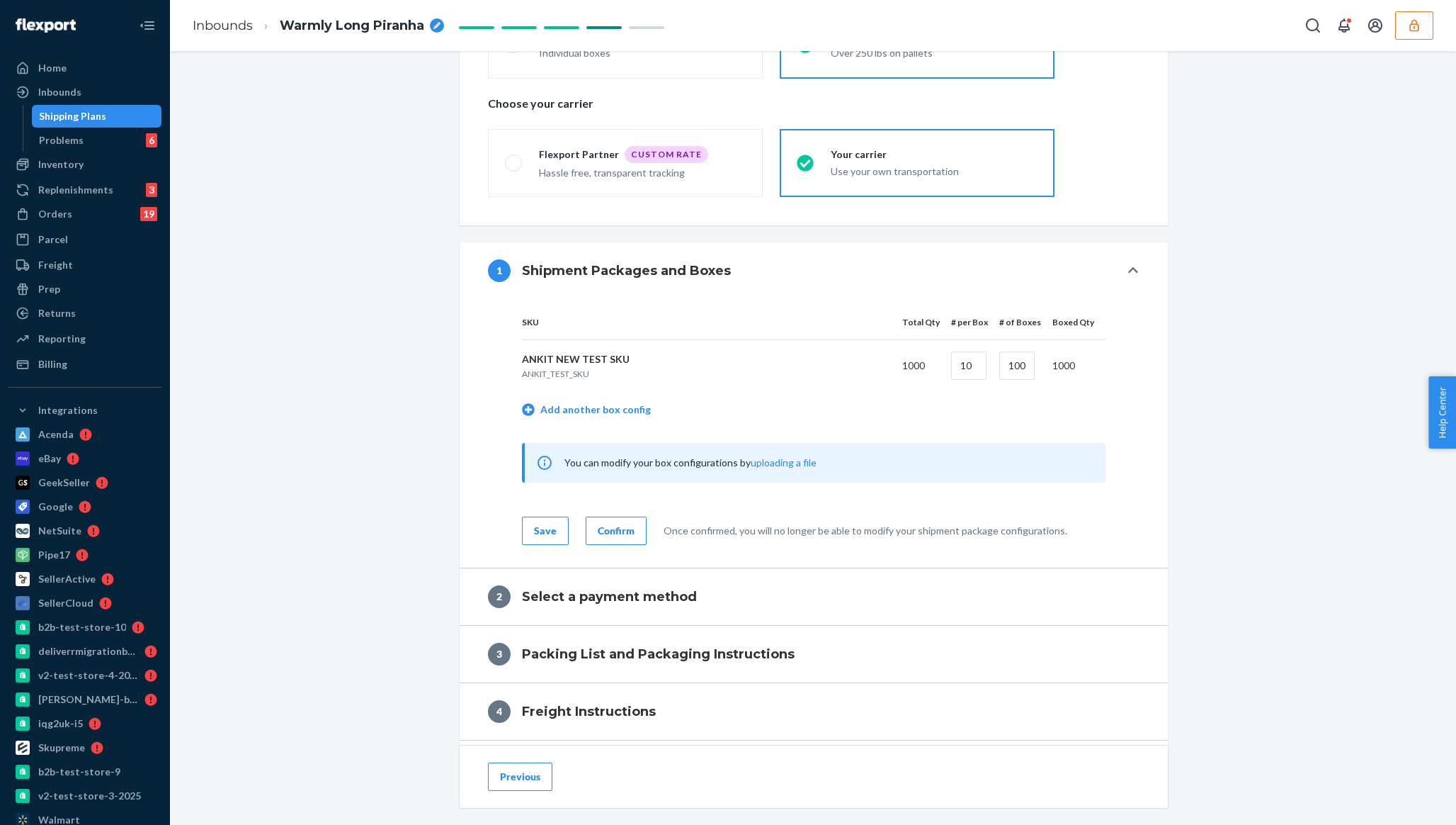
scroll to position [401, 0]
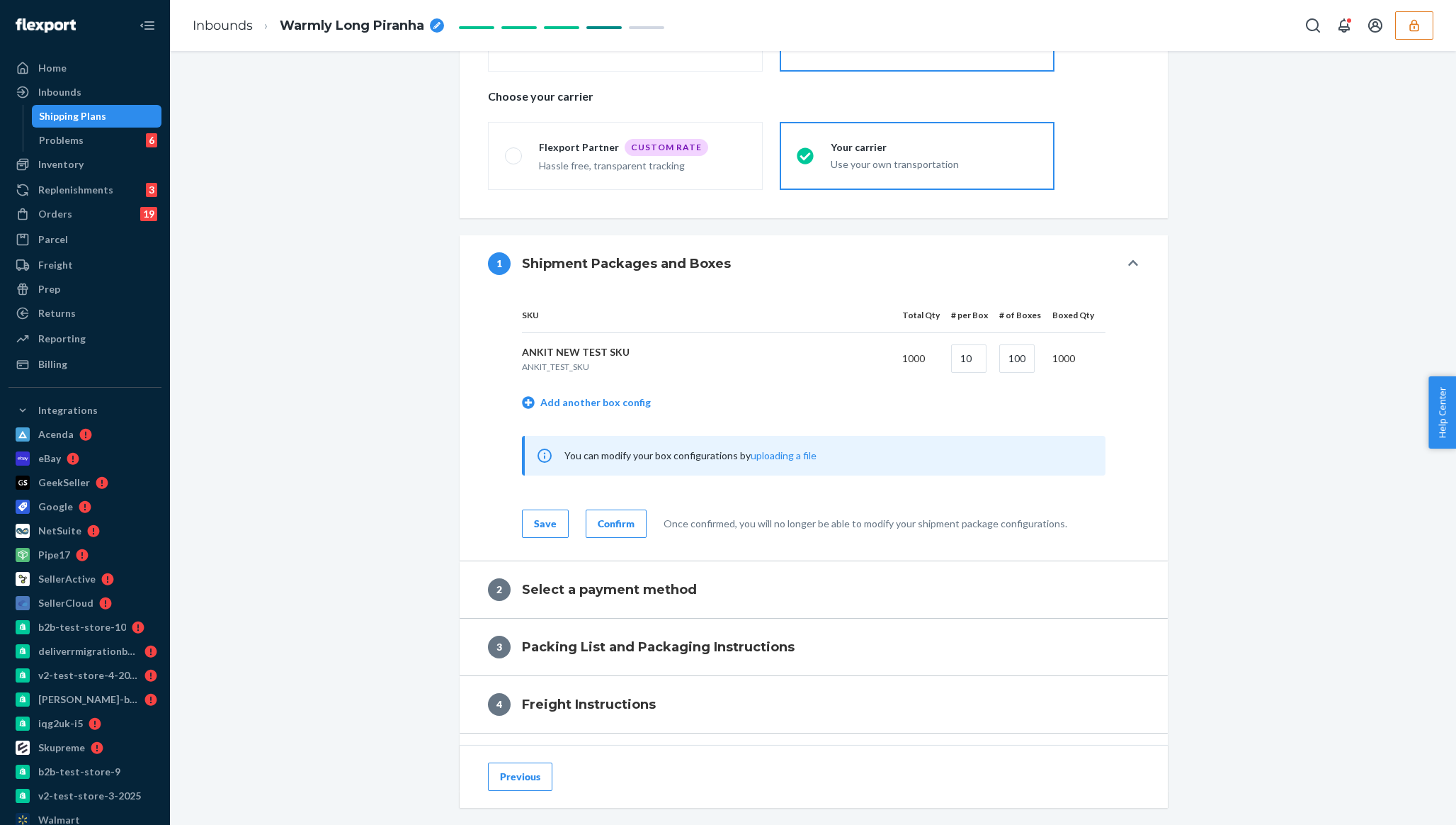
click at [617, 526] on div "Confirm" at bounding box center [617, 524] width 37 height 15
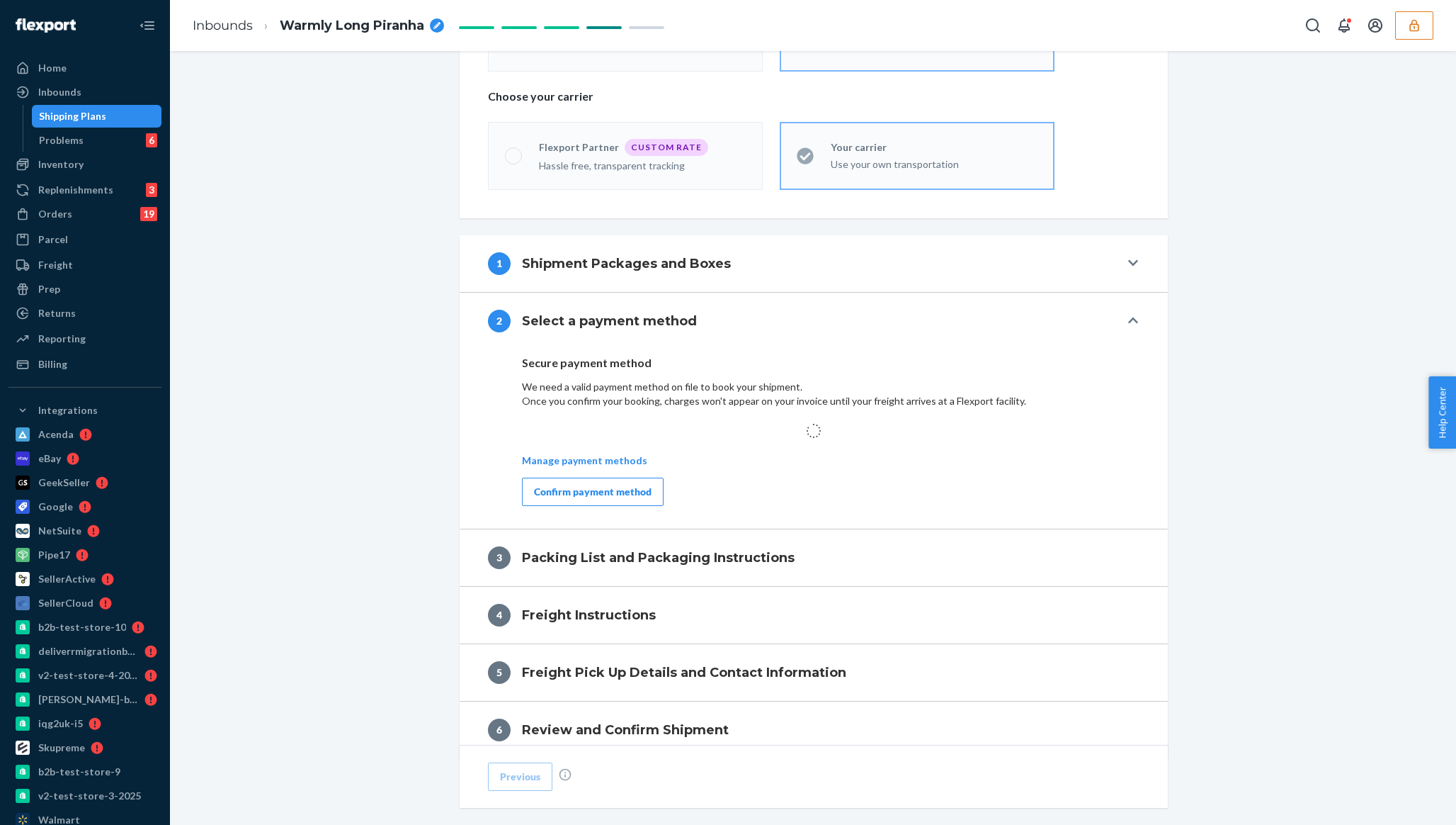
click at [626, 506] on button "Confirm payment method" at bounding box center [593, 491] width 142 height 28
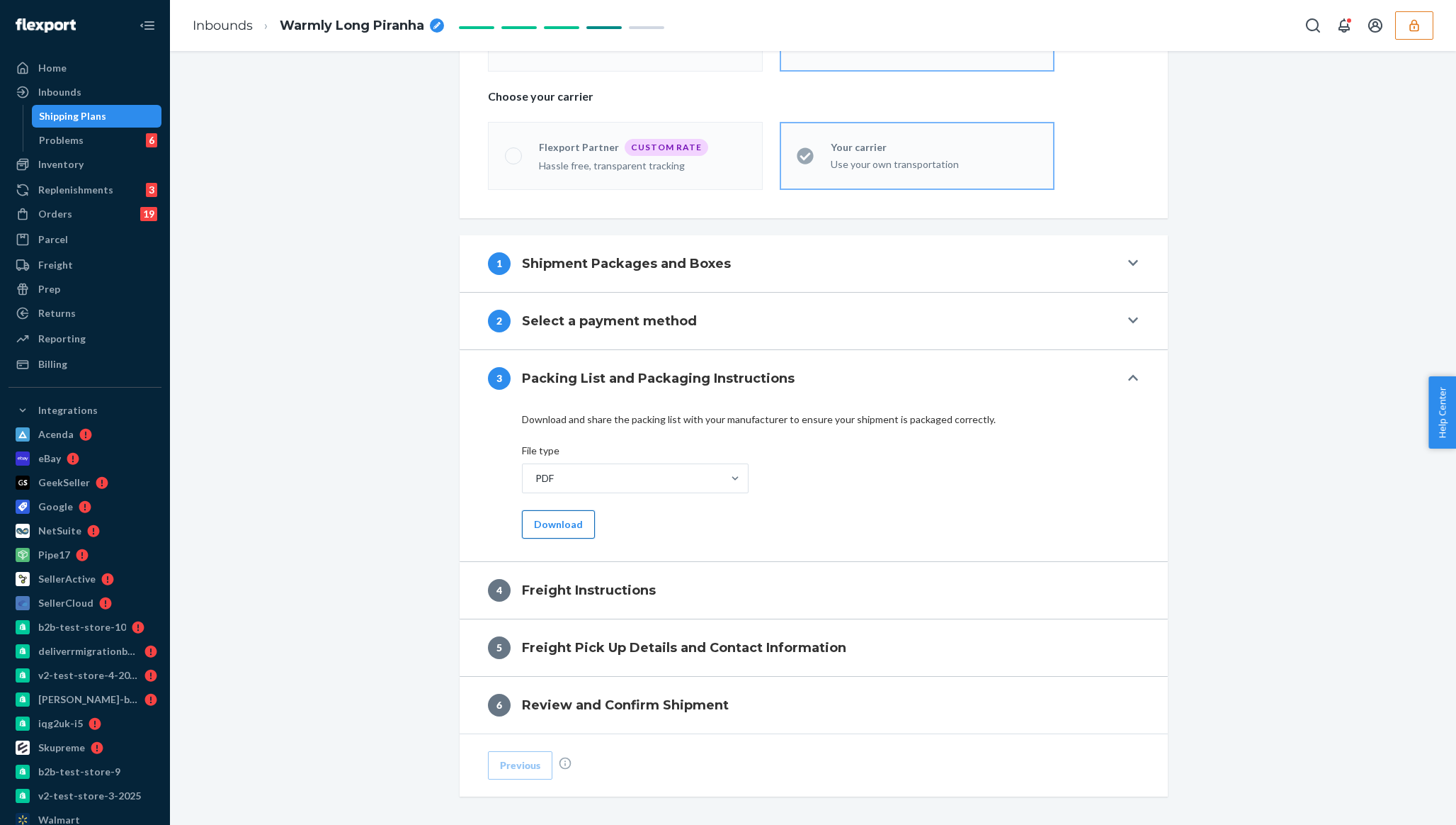
click at [554, 530] on button "Download" at bounding box center [558, 524] width 73 height 28
click at [497, 505] on div "Download and share the packing list with your manufacturer to ensure your shipm…" at bounding box center [813, 475] width 651 height 126
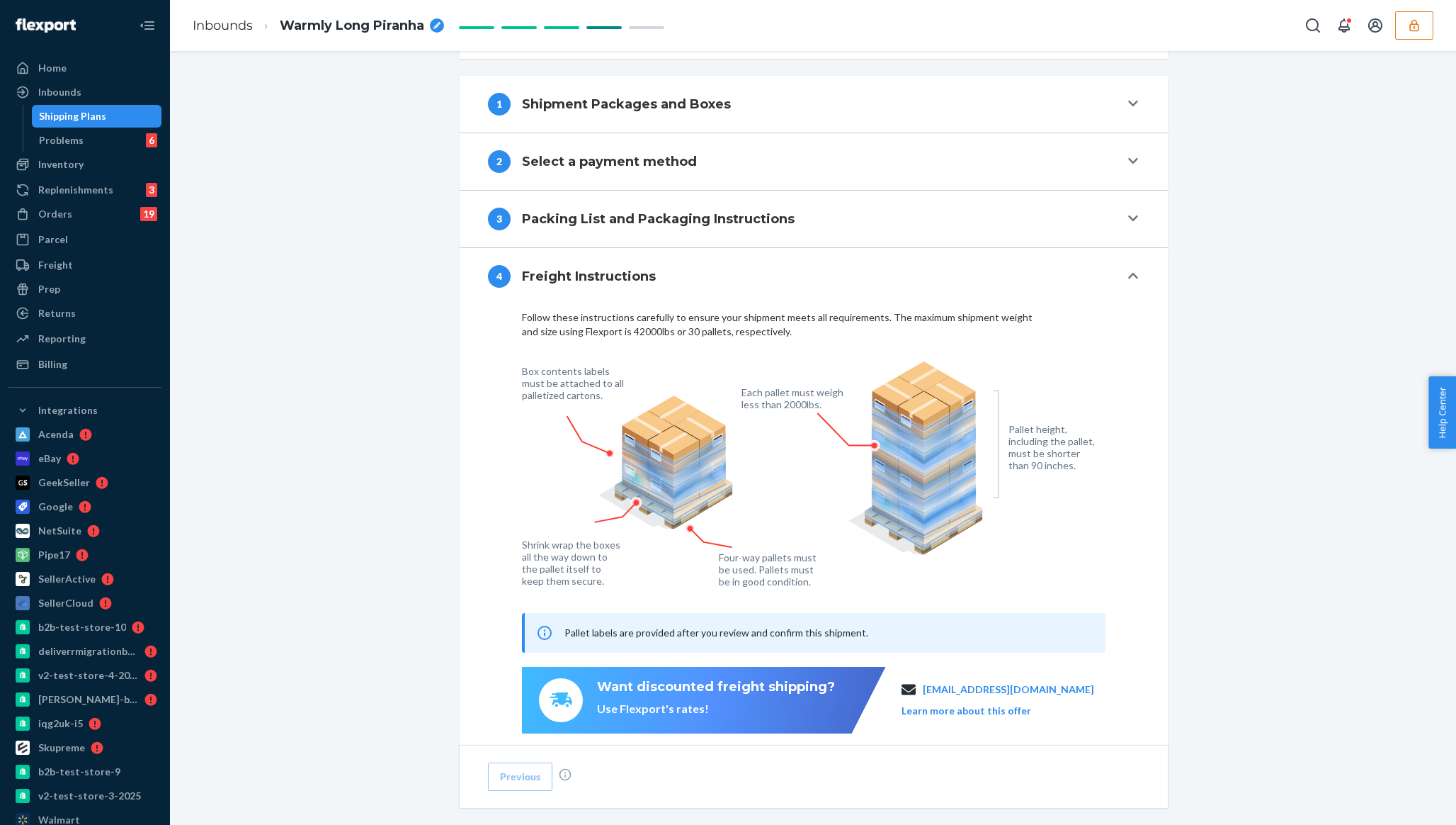
scroll to position [555, 0]
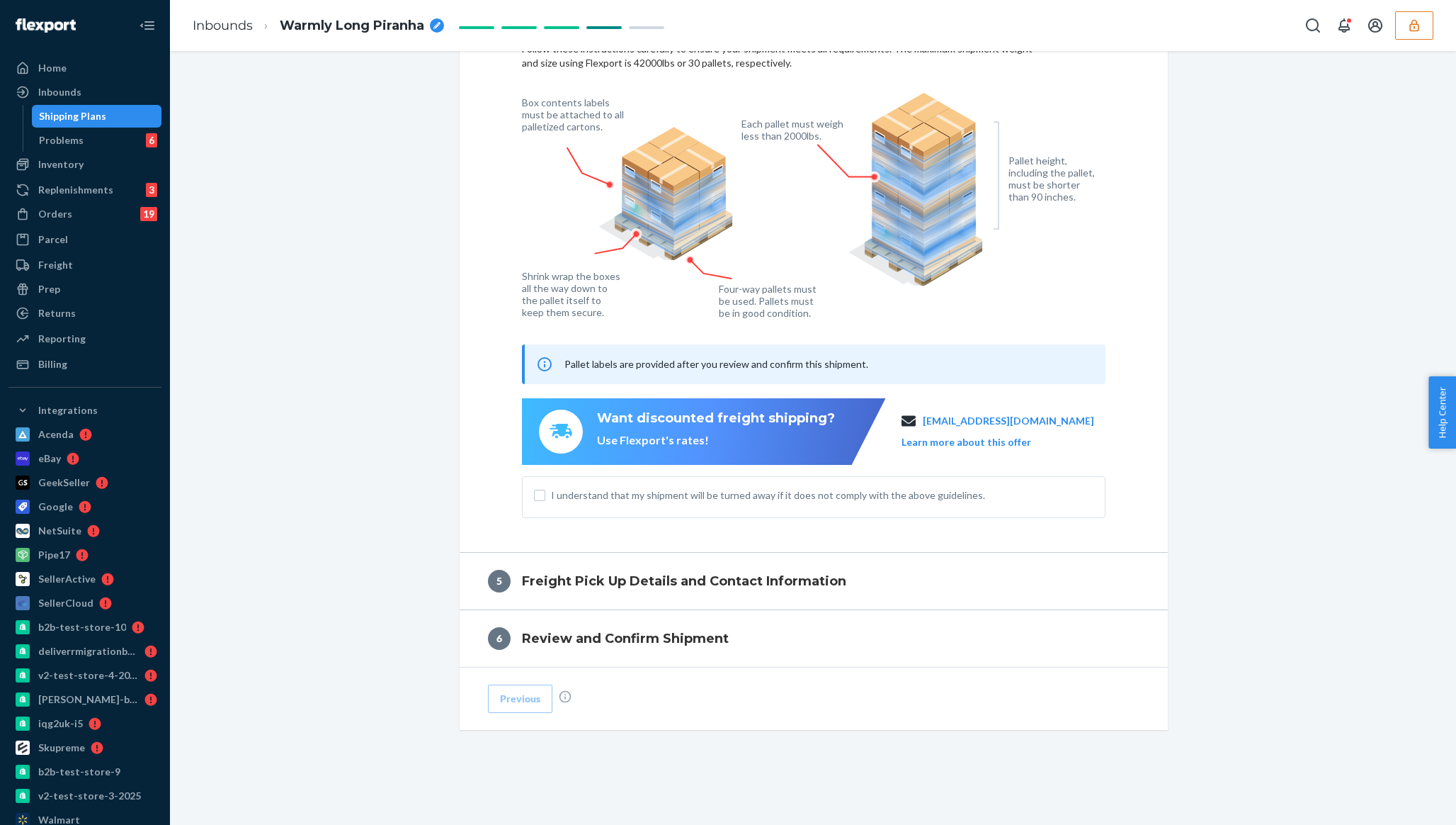
click at [601, 495] on span "I understand that my shipment will be turned away if it does not comply with th…" at bounding box center [822, 494] width 543 height 15
click at [546, 495] on input "I understand that my shipment will be turned away if it does not comply with th…" at bounding box center [540, 495] width 12 height 12
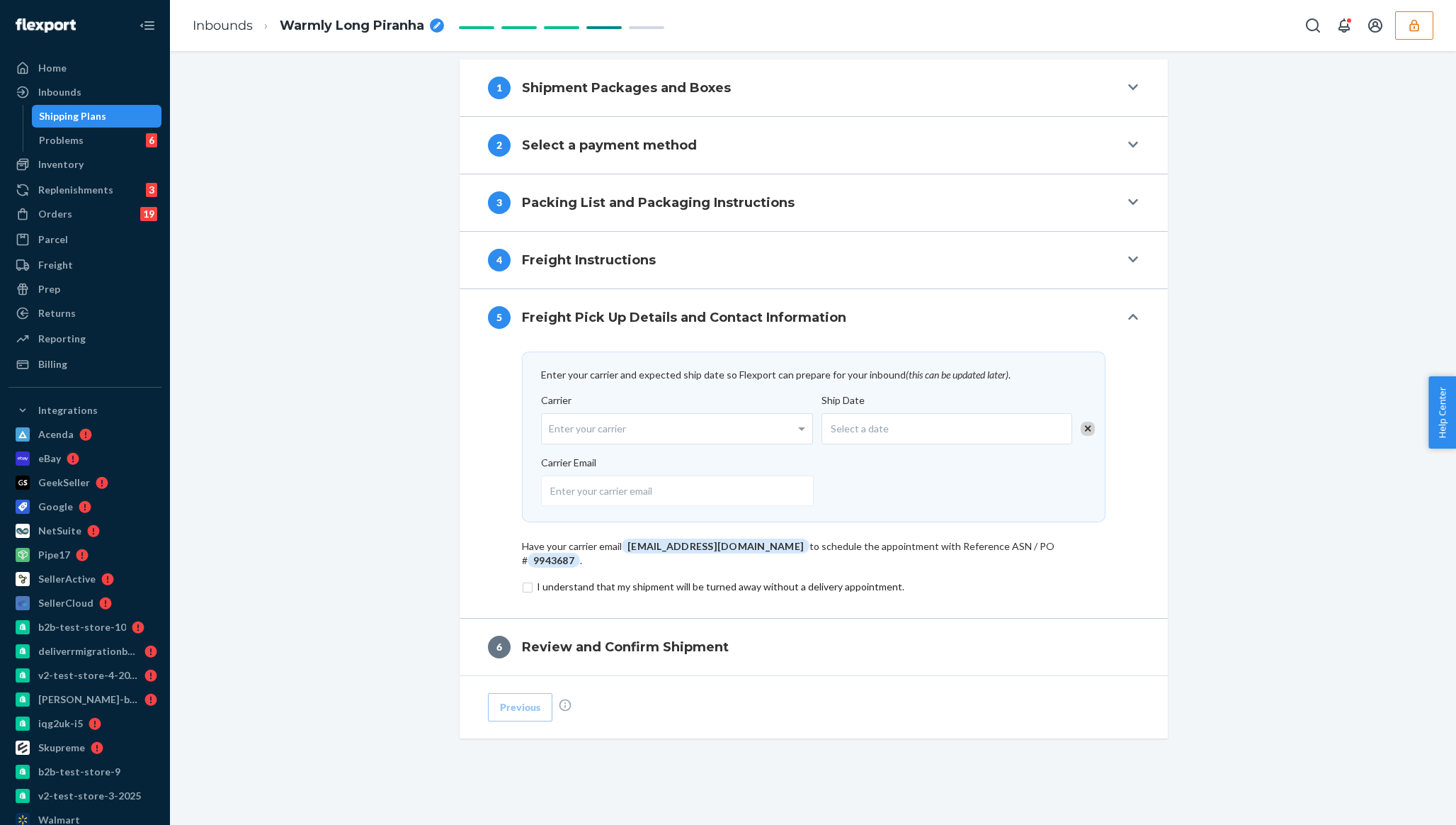
scroll to position [577, 0]
click at [562, 580] on input "checkbox" at bounding box center [814, 587] width 584 height 17
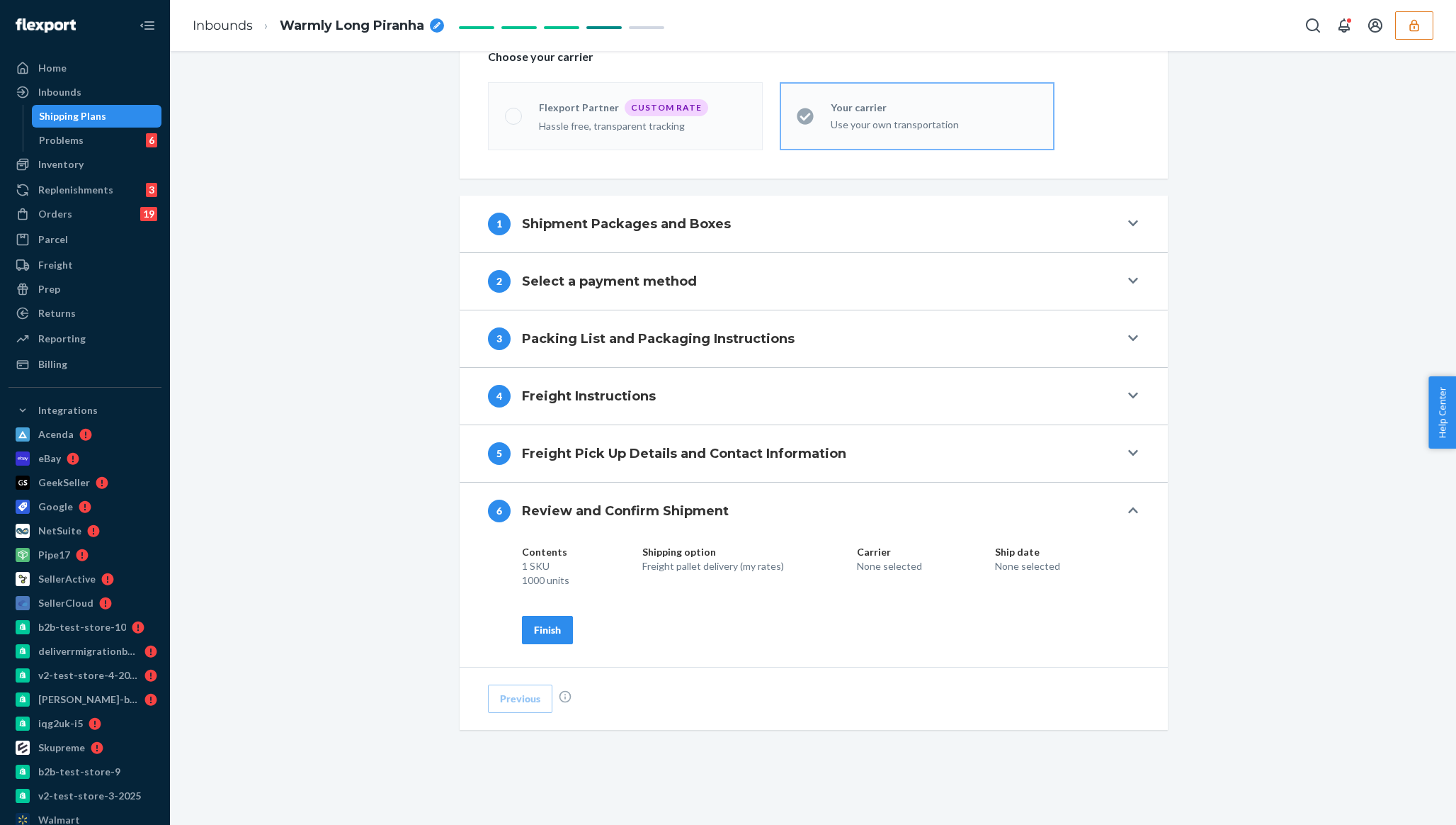
click at [551, 629] on div "Finish" at bounding box center [548, 629] width 27 height 15
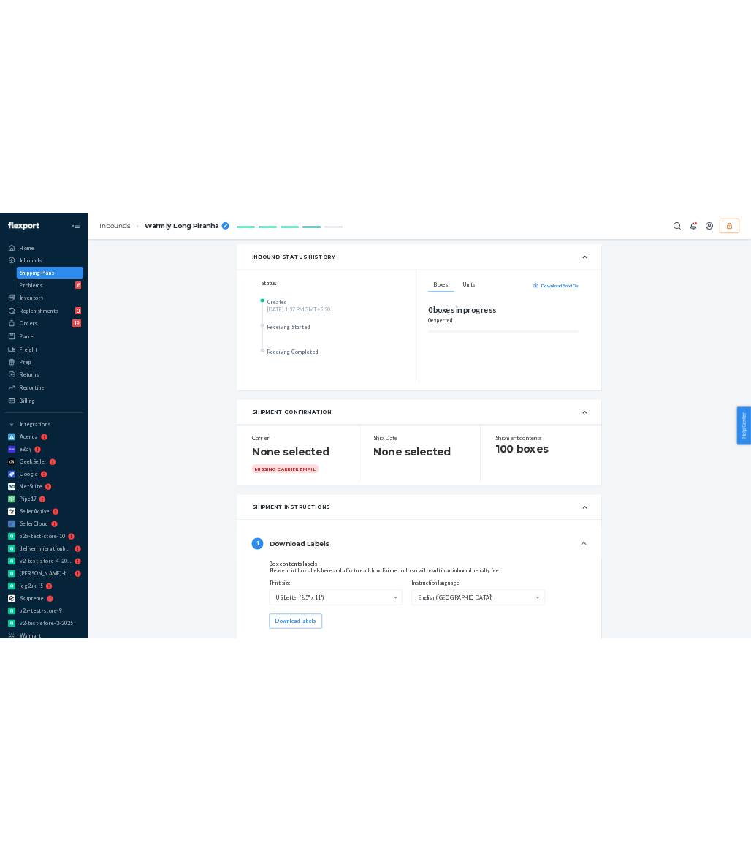
scroll to position [0, 0]
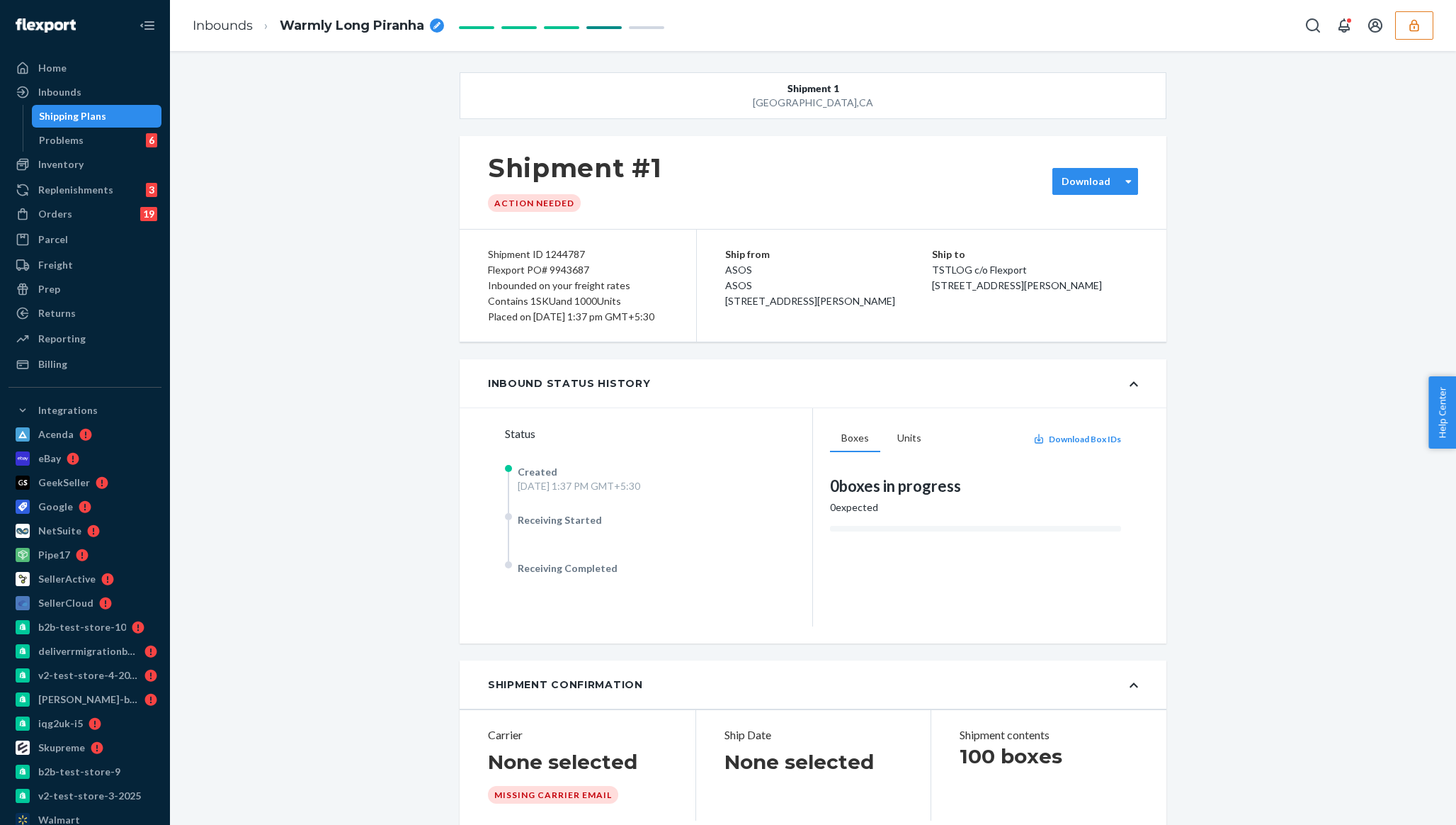
click at [727, 180] on label "Download" at bounding box center [1086, 181] width 48 height 15
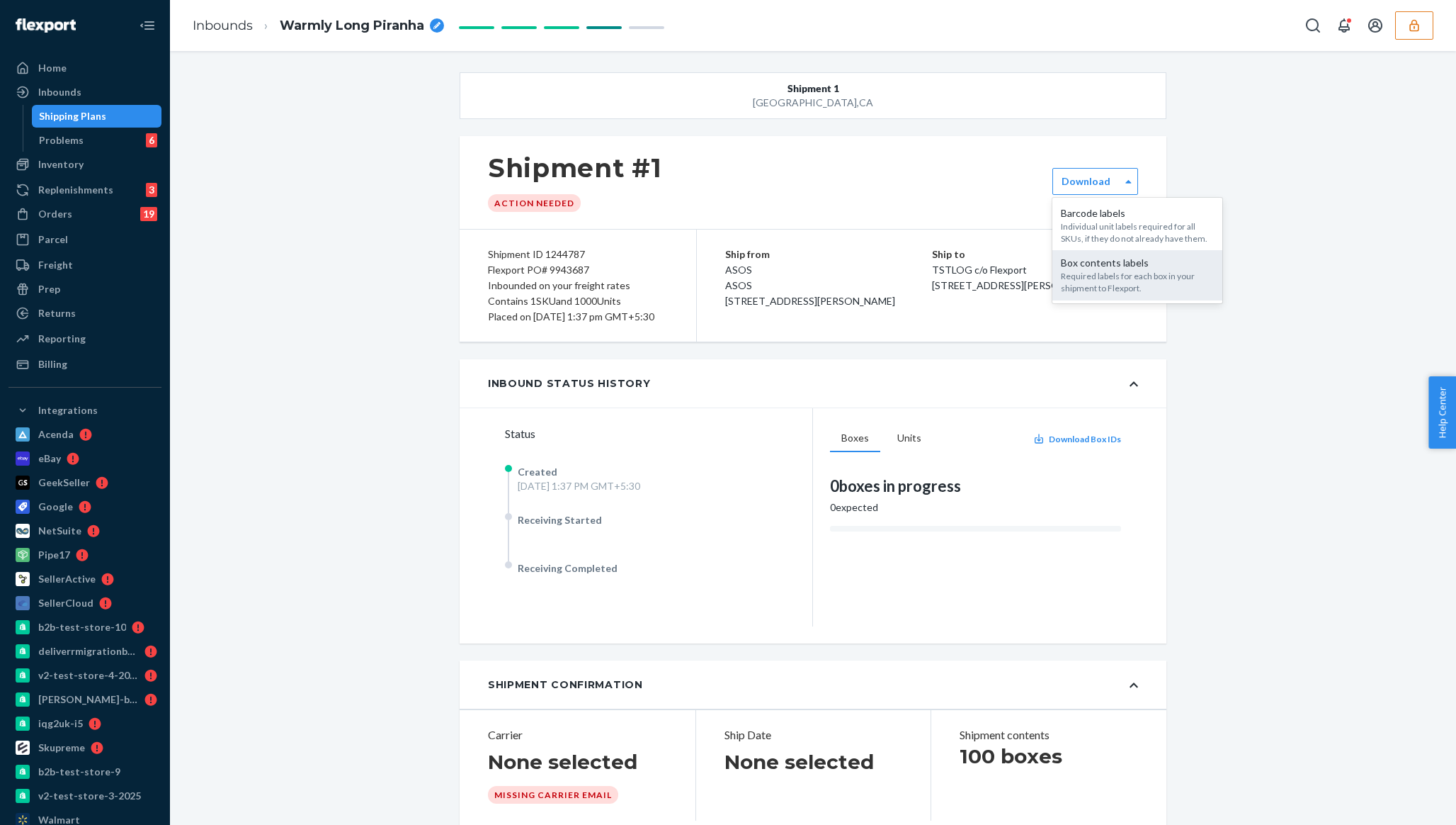
click at [727, 271] on div "Required labels for each box in your shipment to Flexport." at bounding box center [1138, 281] width 153 height 24
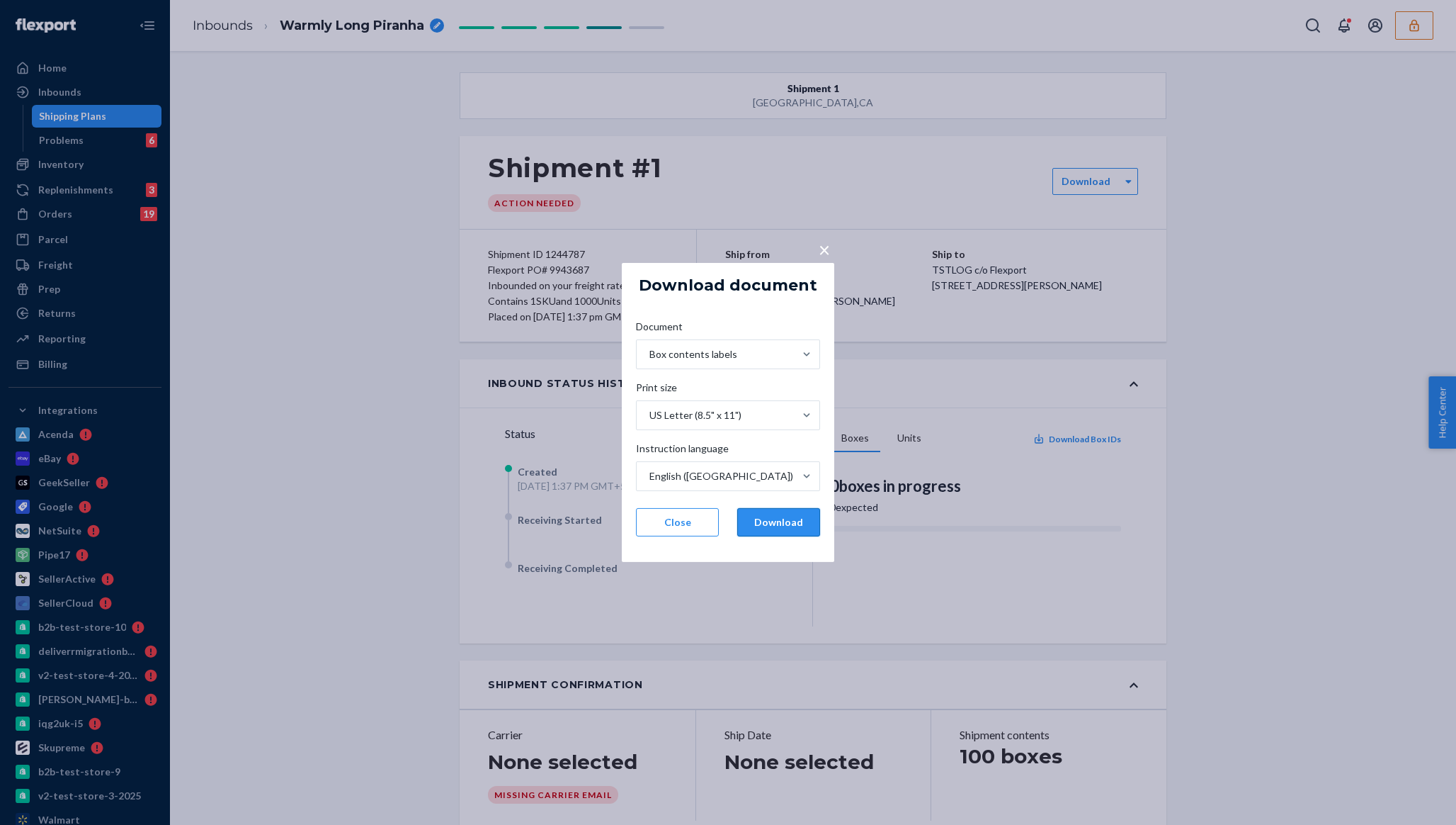
click at [727, 530] on button "Download" at bounding box center [778, 522] width 82 height 28
